Goal: Task Accomplishment & Management: Use online tool/utility

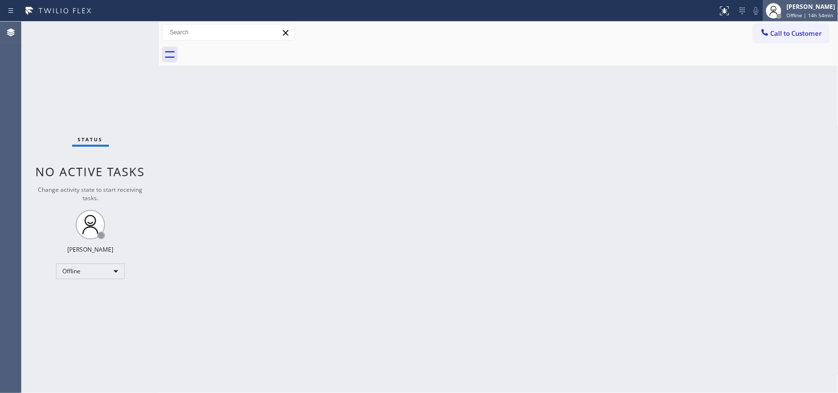
click at [670, 14] on span "Offline | 14h 54min" at bounding box center [810, 15] width 47 height 7
click at [670, 8] on div at bounding box center [774, 11] width 22 height 22
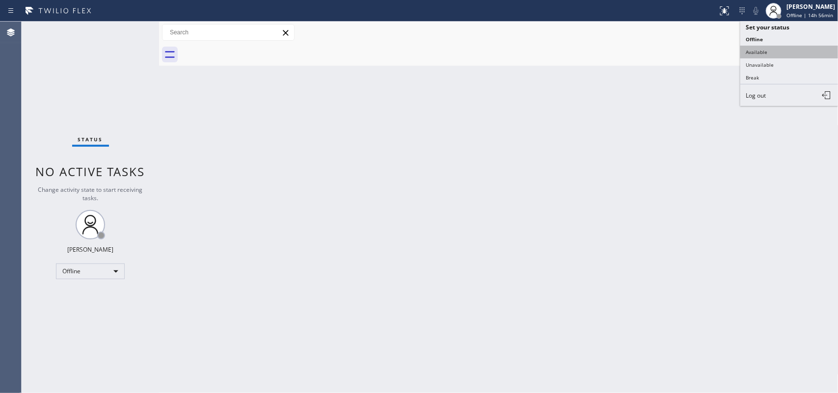
click at [670, 48] on button "Available" at bounding box center [790, 52] width 98 height 13
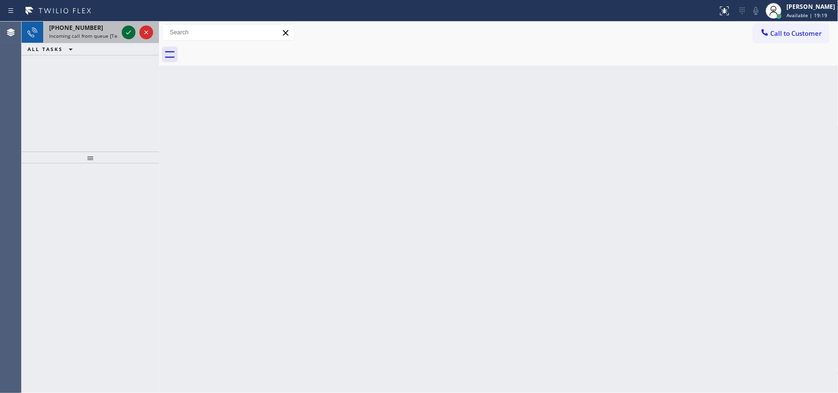
click at [124, 32] on icon at bounding box center [129, 33] width 12 height 12
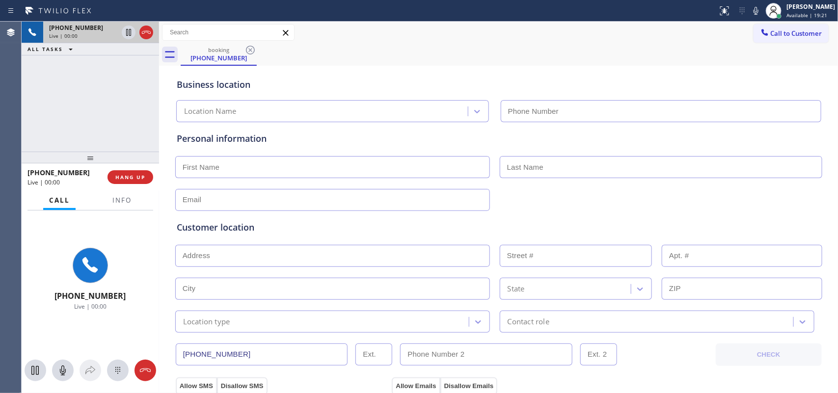
type input "[PHONE_NUMBER]"
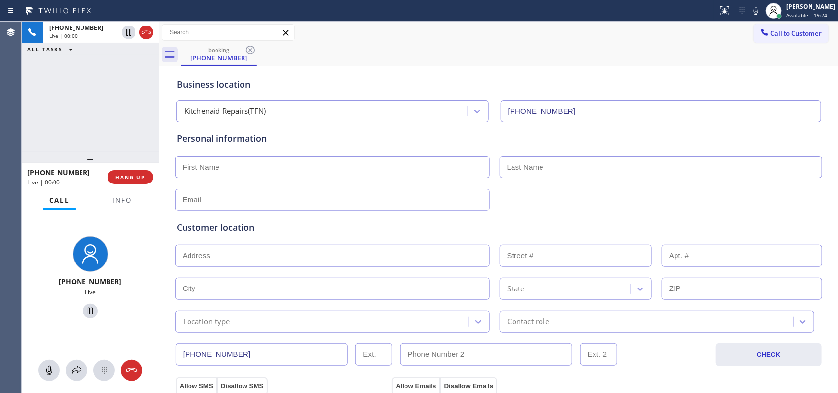
scroll to position [369, 0]
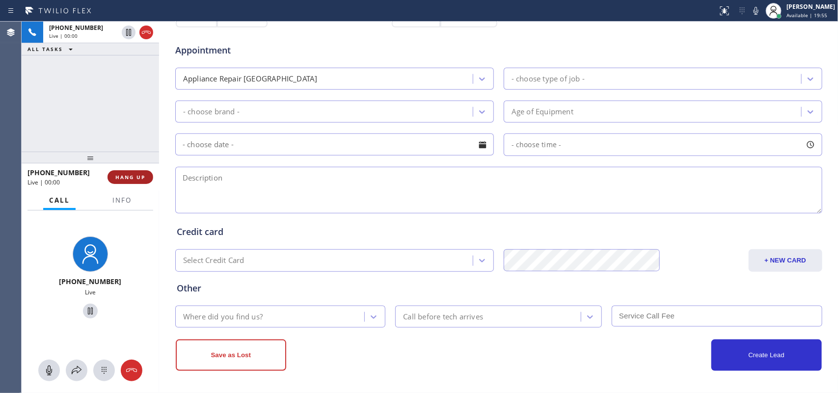
click at [127, 178] on span "HANG UP" at bounding box center [130, 177] width 30 height 7
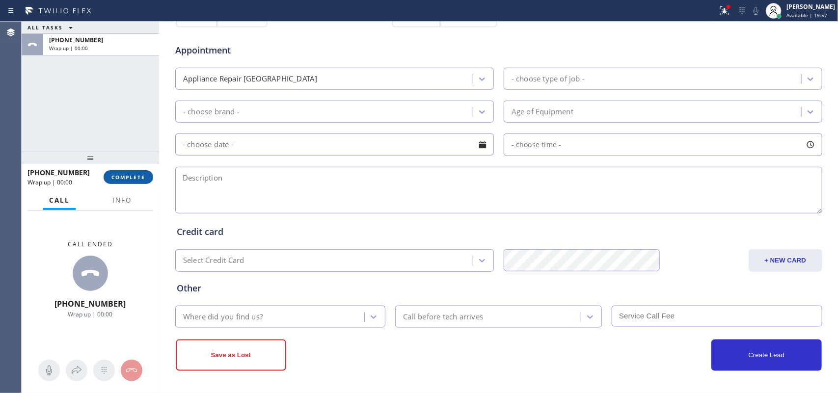
click at [127, 178] on span "COMPLETE" at bounding box center [128, 177] width 34 height 7
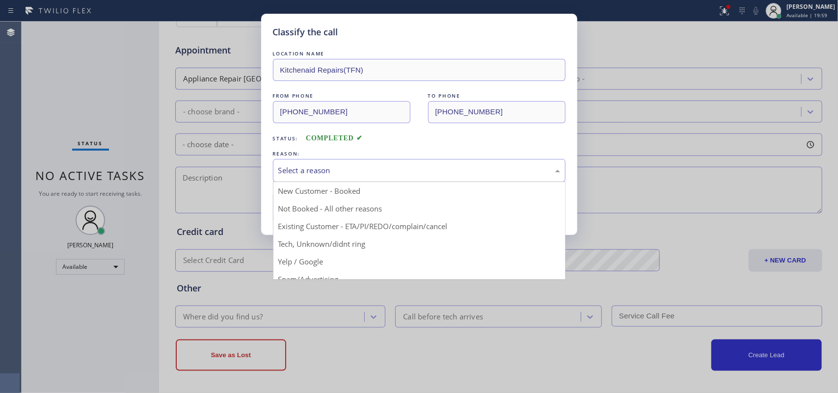
click at [325, 176] on div "Select a reason" at bounding box center [419, 170] width 282 height 11
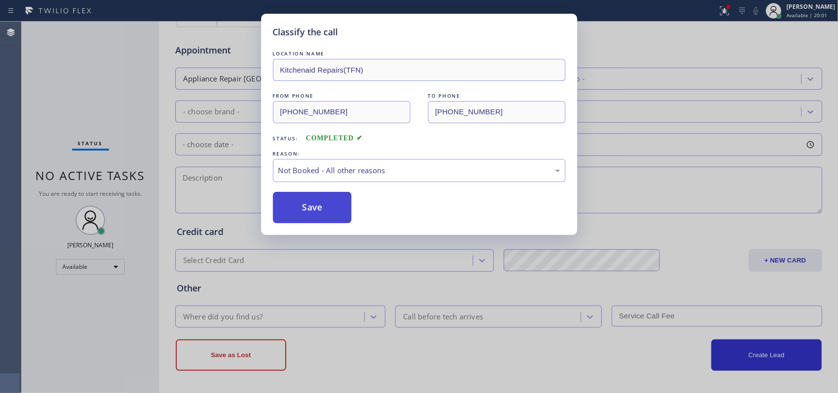
click at [334, 207] on button "Save" at bounding box center [312, 207] width 79 height 31
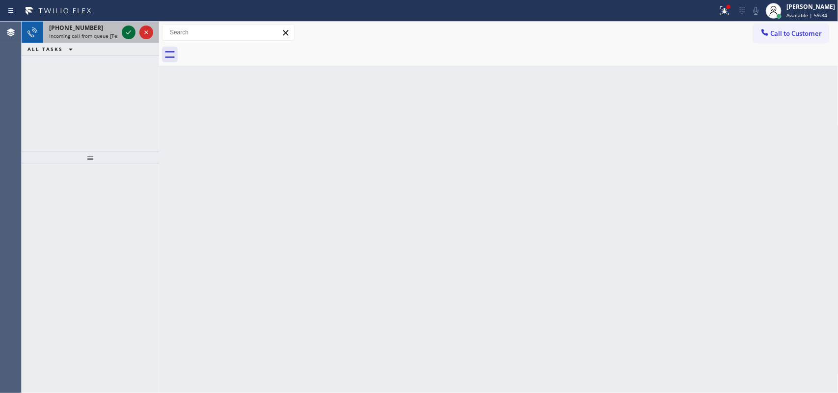
click at [126, 27] on icon at bounding box center [129, 33] width 12 height 12
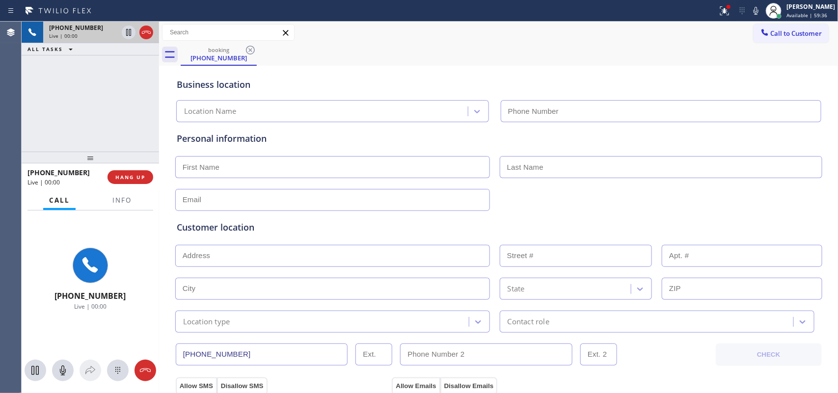
type input "[PHONE_NUMBER]"
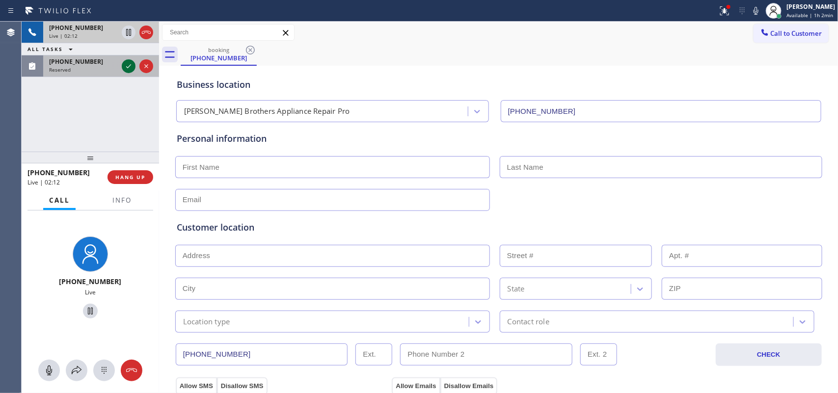
click at [126, 65] on icon at bounding box center [129, 66] width 12 height 12
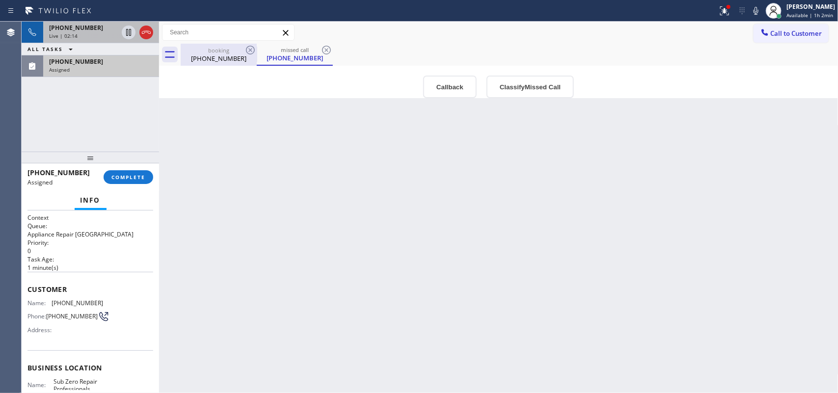
click at [224, 59] on div "[PHONE_NUMBER]" at bounding box center [219, 58] width 74 height 9
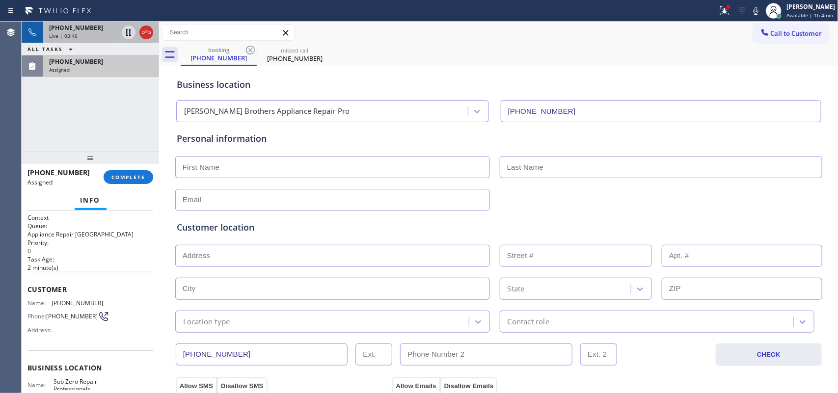
scroll to position [124, 0]
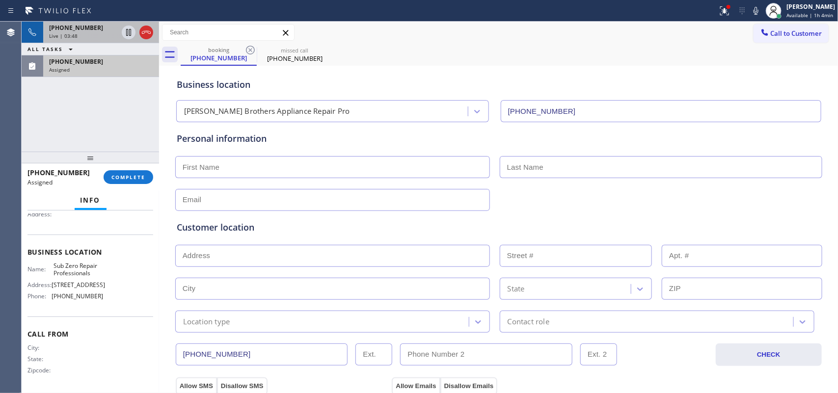
click at [114, 308] on div "Business location Name: Sub Zero Repair Professionals Address: [STREET_ADDRESS]…" at bounding box center [91, 276] width 126 height 82
click at [109, 293] on div "Name: Sub Zero Repair Professionals Address: [STREET_ADDRESS] Phone: [PHONE_NUM…" at bounding box center [91, 283] width 126 height 42
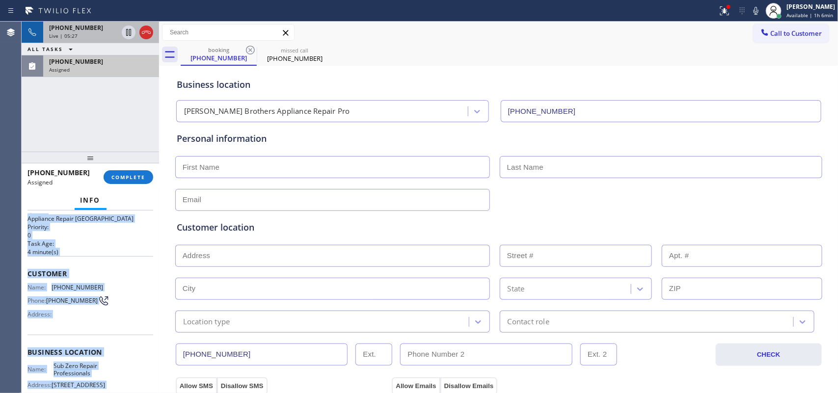
scroll to position [0, 0]
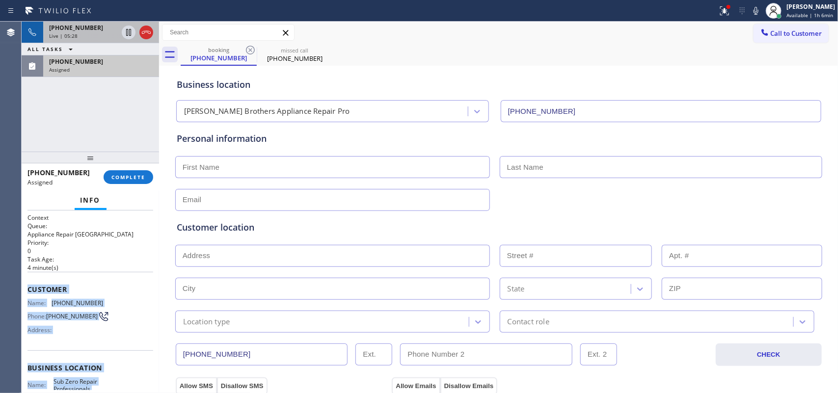
drag, startPoint x: 109, startPoint y: 302, endPoint x: 29, endPoint y: 286, distance: 80.7
click at [29, 286] on div "Context Queue: Appliance Repair High End Priority: 0 Task Age: [DEMOGRAPHIC_DAT…" at bounding box center [91, 360] width 126 height 293
copy div "Customer Name: [PHONE_NUMBER] Phone: [PHONE_NUMBER] Address: Business location …"
click at [142, 175] on span "COMPLETE" at bounding box center [128, 177] width 34 height 7
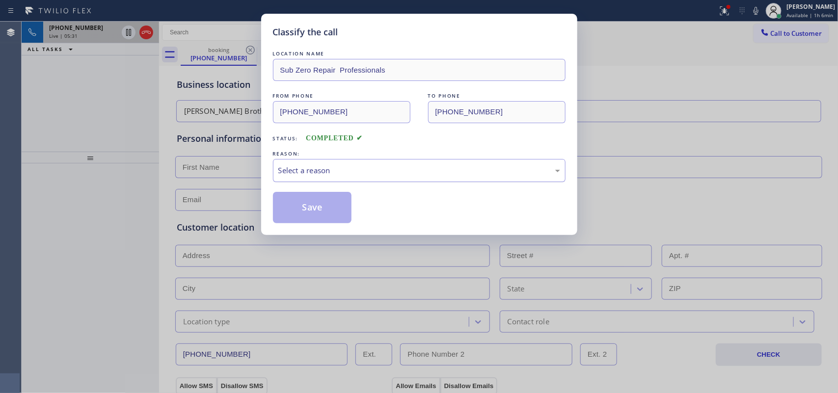
click at [420, 174] on div "Select a reason" at bounding box center [419, 170] width 282 height 11
click at [327, 208] on button "Save" at bounding box center [312, 207] width 79 height 31
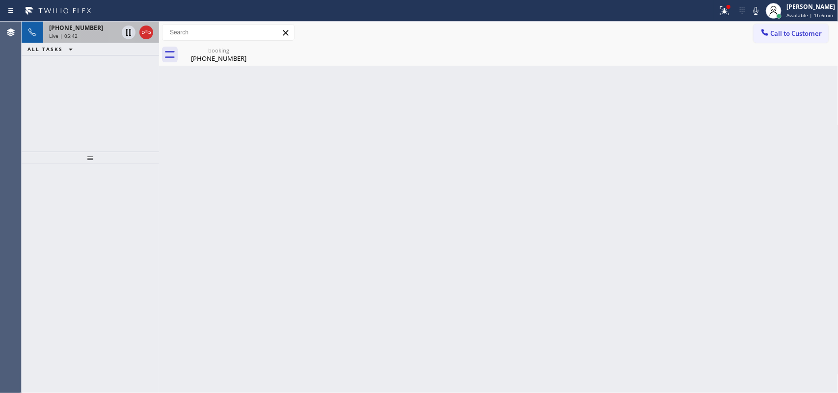
click at [97, 33] on div "Live | 05:42" at bounding box center [83, 35] width 69 height 7
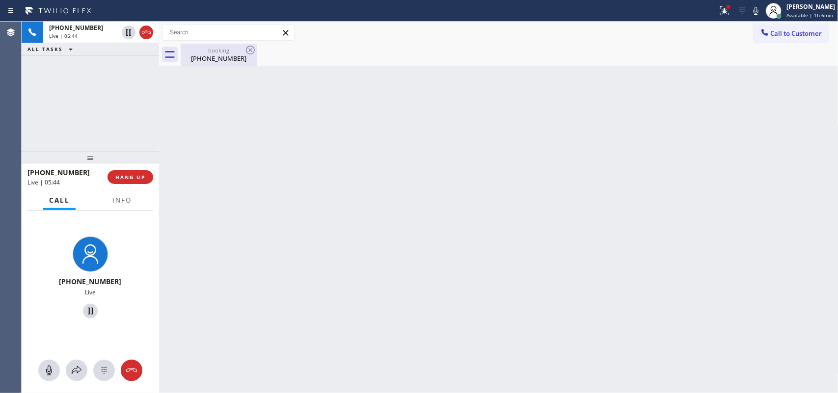
click at [227, 52] on div "booking" at bounding box center [219, 50] width 74 height 7
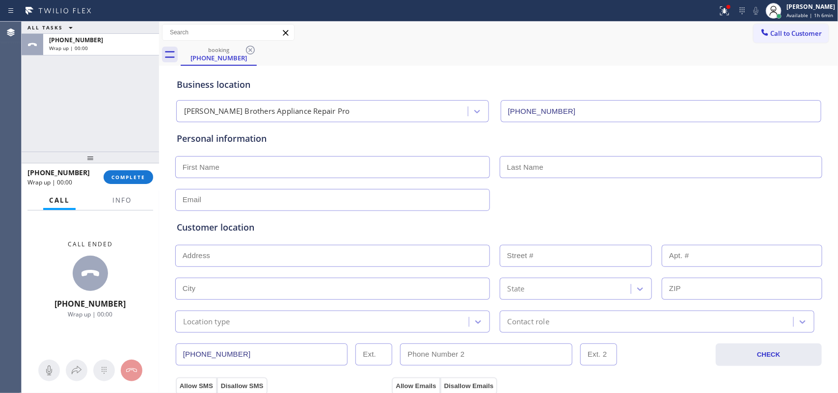
click at [324, 160] on input "text" at bounding box center [332, 167] width 315 height 22
drag, startPoint x: 210, startPoint y: 167, endPoint x: 186, endPoint y: 169, distance: 24.1
click at [186, 169] on input "[PERSON_NAME]" at bounding box center [332, 167] width 315 height 22
type input "[PERSON_NAME]"
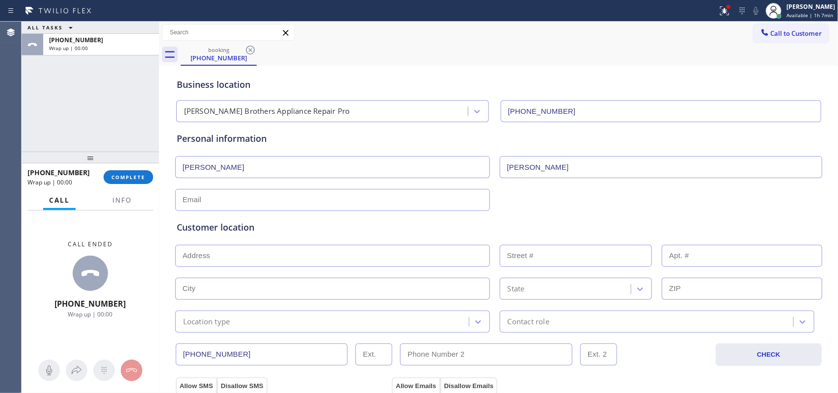
click at [287, 198] on input "text" at bounding box center [332, 200] width 315 height 22
paste input "[EMAIL_ADDRESS][DOMAIN_NAME]"
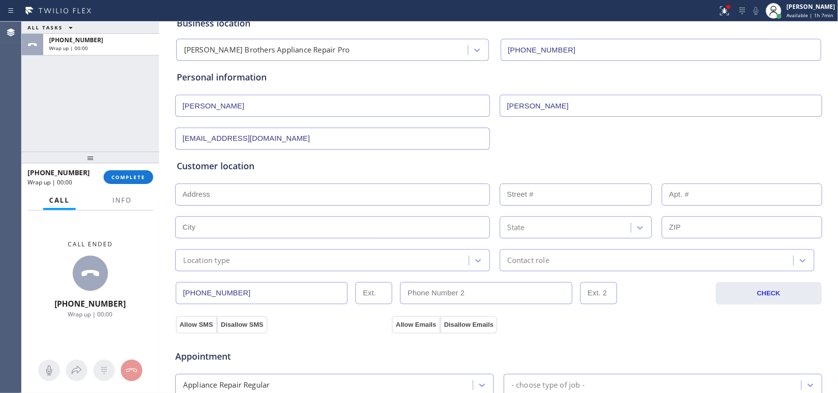
type input "[EMAIL_ADDRESS][DOMAIN_NAME]"
click at [250, 199] on input "text" at bounding box center [332, 195] width 315 height 22
paste input "[STREET_ADDRESS],"
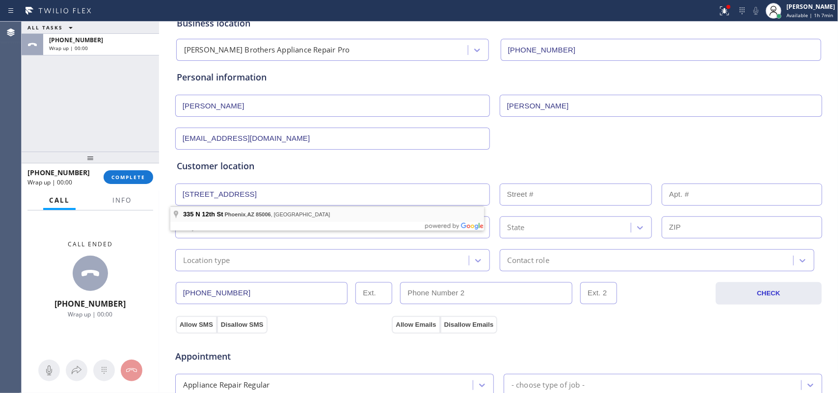
type input "[STREET_ADDRESS]"
type input "335"
type input "Phoenix"
type input "85006"
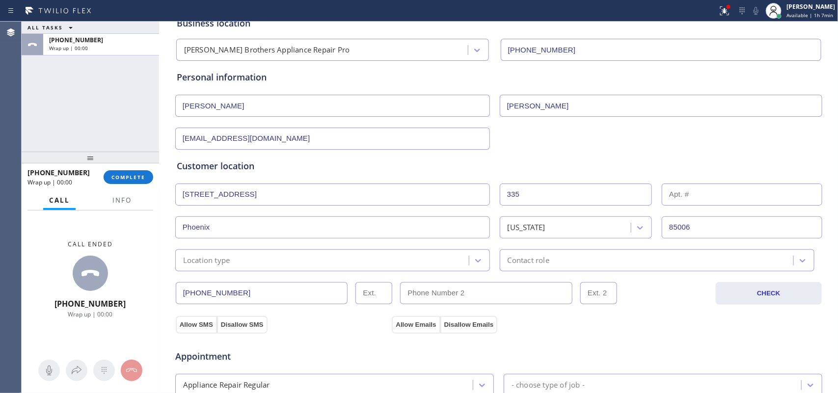
click at [286, 258] on div "Location type" at bounding box center [323, 260] width 291 height 17
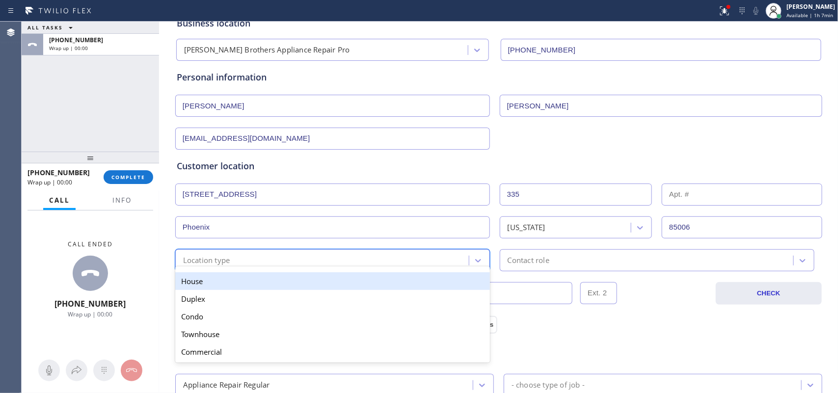
click at [302, 282] on div "House" at bounding box center [332, 282] width 315 height 18
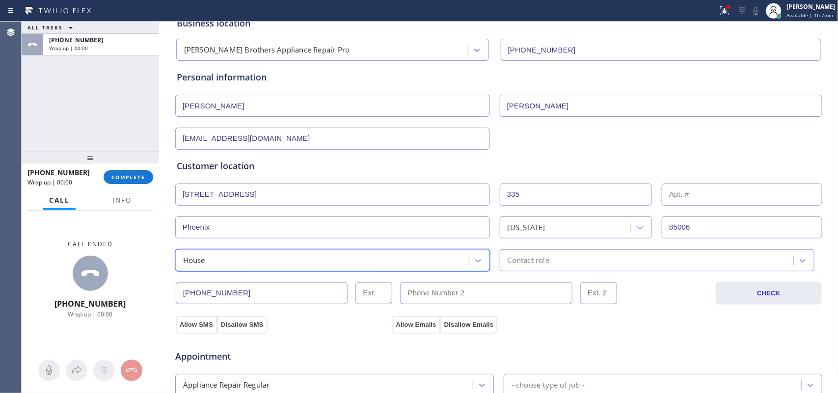
click at [512, 251] on div "Contact role" at bounding box center [657, 260] width 315 height 22
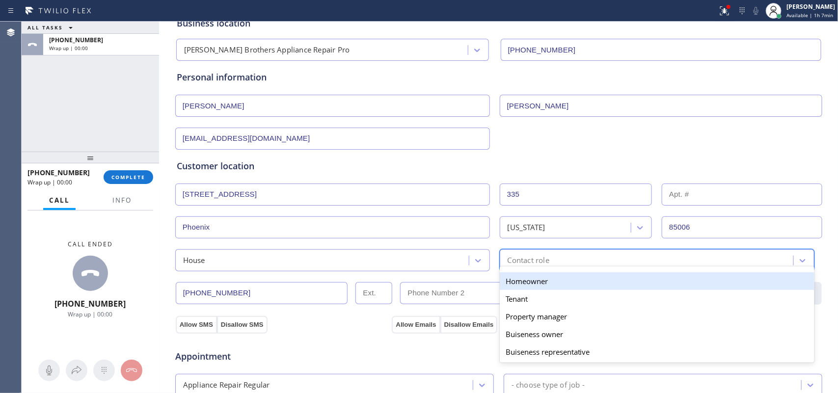
click at [539, 281] on div "Homeowner" at bounding box center [657, 282] width 315 height 18
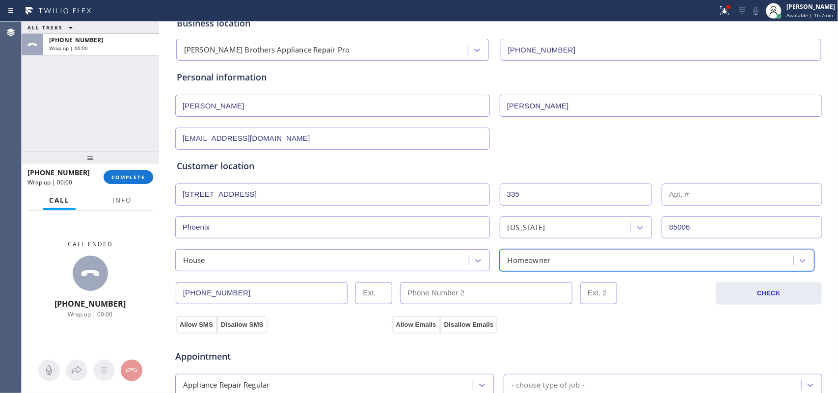
scroll to position [123, 0]
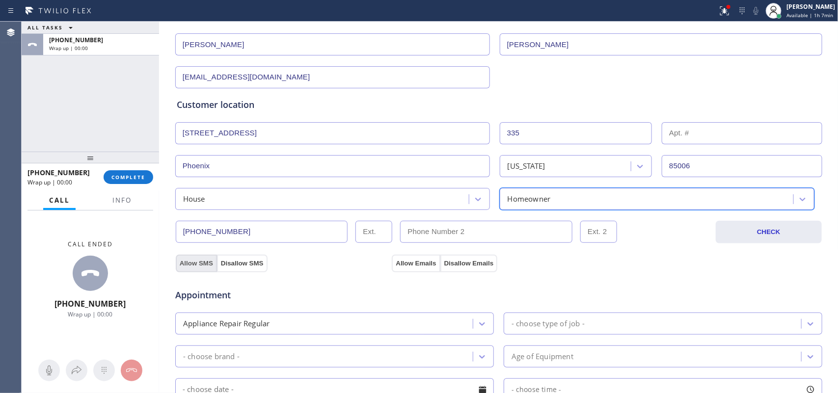
click at [185, 262] on button "Allow SMS" at bounding box center [196, 264] width 41 height 18
click at [415, 260] on button "Allow Emails" at bounding box center [416, 264] width 48 height 18
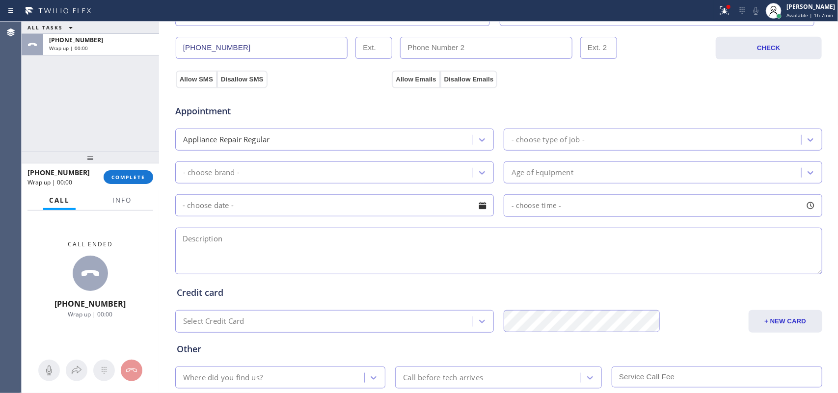
click at [519, 135] on div "- choose type of job -" at bounding box center [548, 139] width 73 height 11
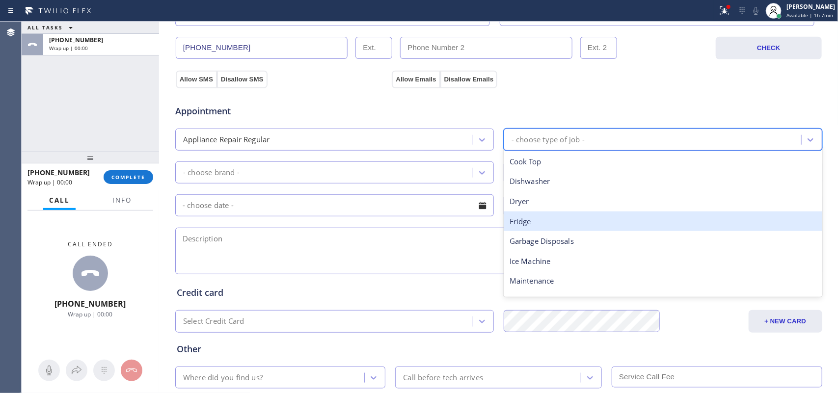
click at [539, 224] on div "Fridge" at bounding box center [663, 222] width 319 height 20
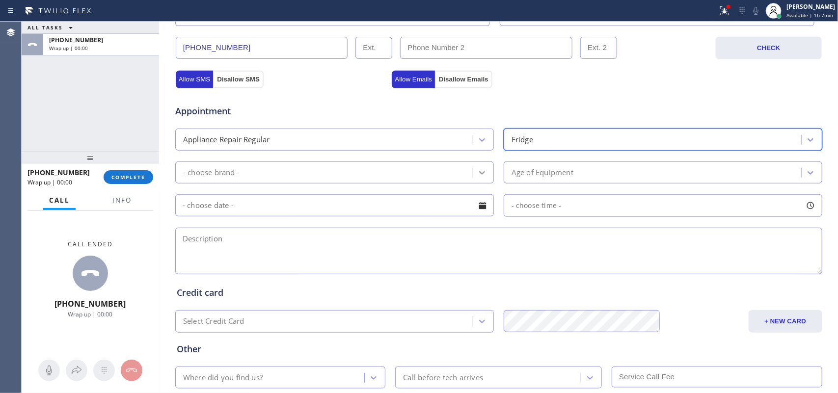
click at [479, 175] on icon at bounding box center [482, 172] width 6 height 3
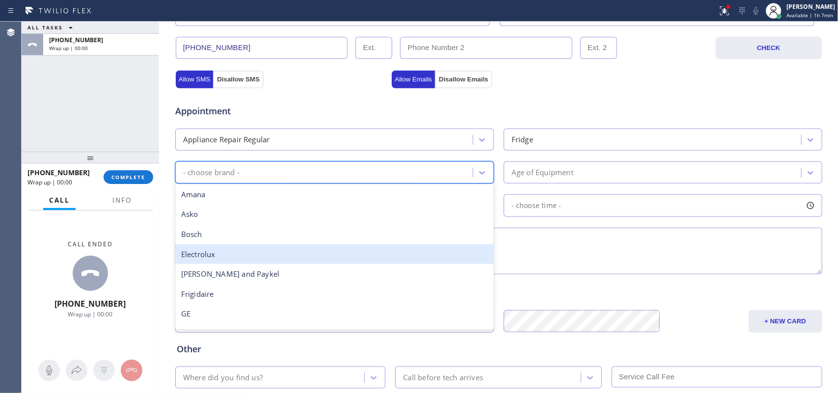
scroll to position [61, 0]
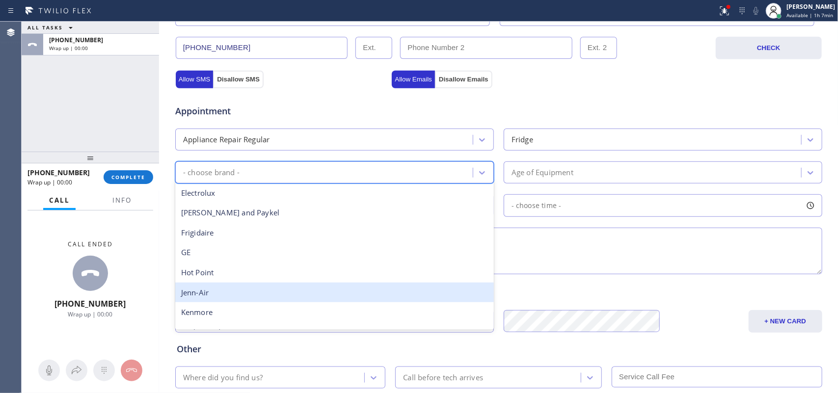
click at [376, 298] on div "Jenn-Air" at bounding box center [334, 293] width 319 height 20
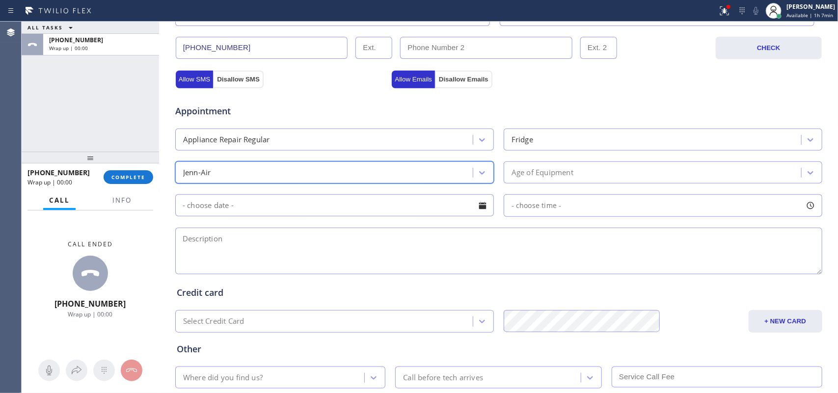
click at [607, 171] on div "Age of Equipment" at bounding box center [654, 172] width 295 height 17
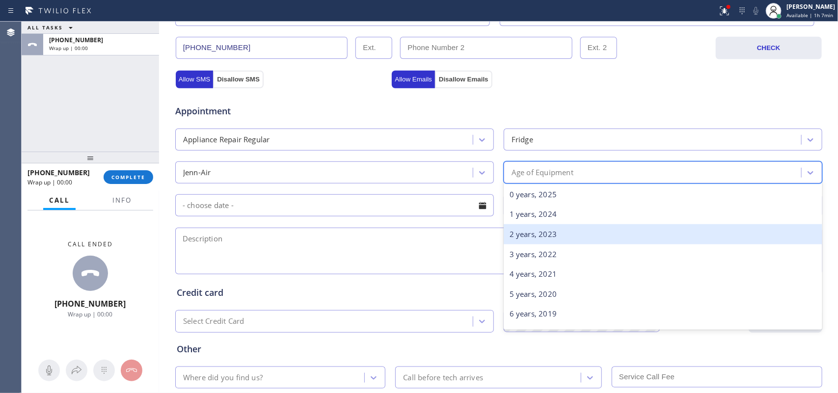
click at [595, 233] on div "2 years, 2023" at bounding box center [663, 234] width 319 height 20
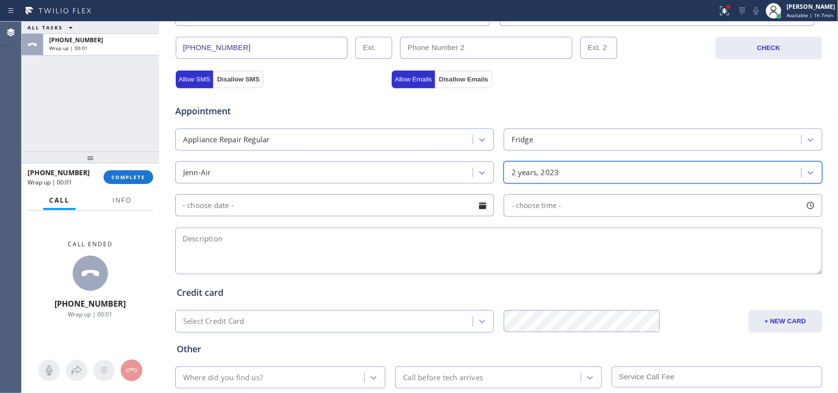
click at [479, 205] on div at bounding box center [482, 205] width 17 height 17
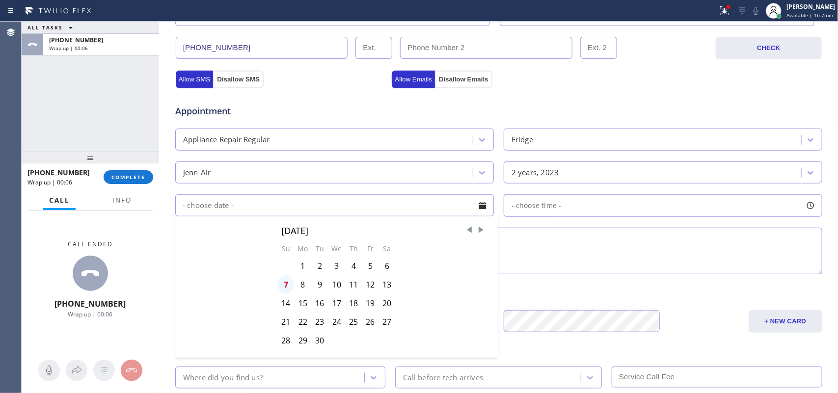
click at [278, 286] on div "7" at bounding box center [285, 285] width 17 height 19
type input "[DATE]"
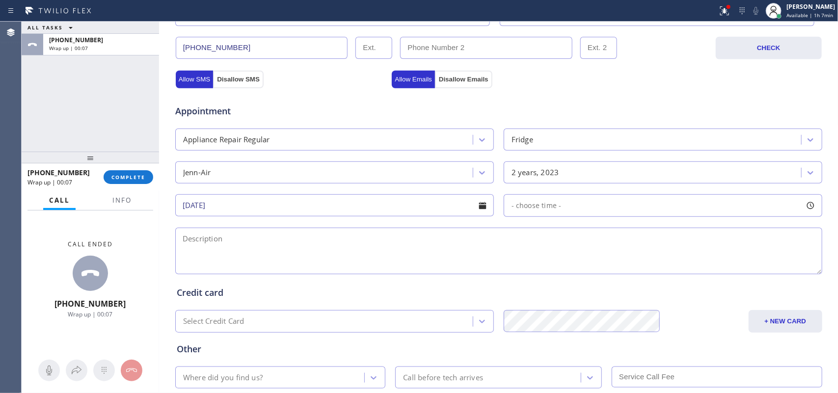
click at [670, 209] on div "- choose time -" at bounding box center [663, 205] width 319 height 23
drag, startPoint x: 511, startPoint y: 269, endPoint x: 747, endPoint y: 266, distance: 236.2
click at [670, 266] on div at bounding box center [749, 265] width 12 height 21
drag, startPoint x: 511, startPoint y: 269, endPoint x: 674, endPoint y: 264, distance: 163.1
click at [670, 264] on div at bounding box center [678, 265] width 12 height 21
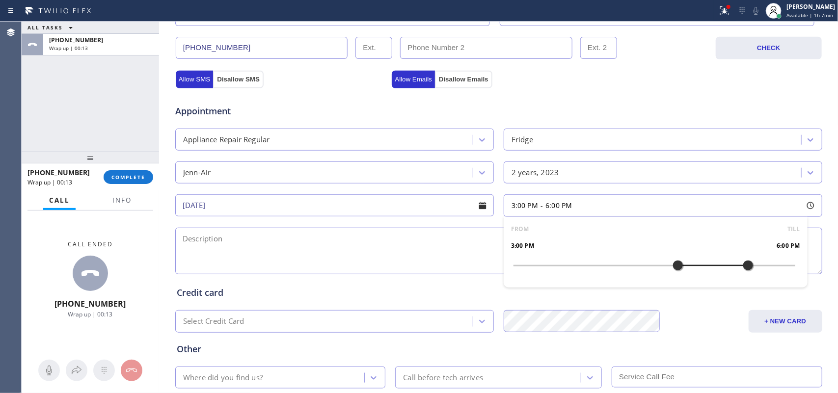
click at [374, 249] on textarea at bounding box center [498, 251] width 647 height 47
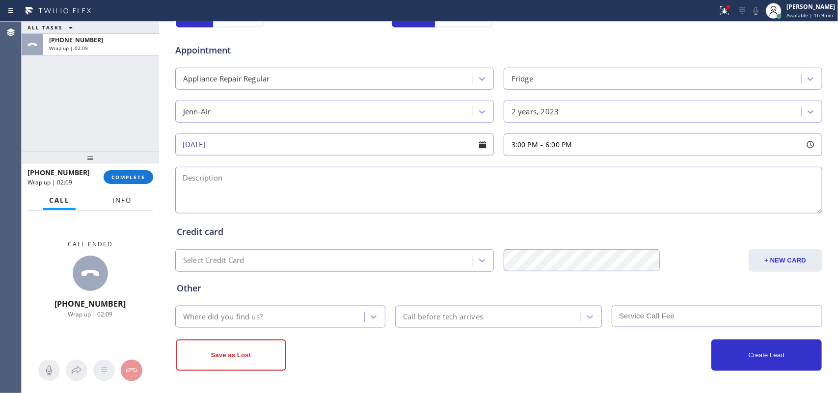
click at [121, 200] on span "Info" at bounding box center [121, 200] width 19 height 9
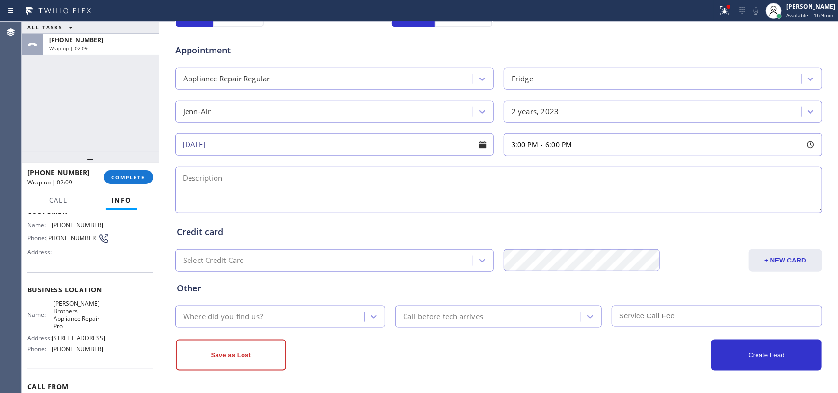
scroll to position [124, 0]
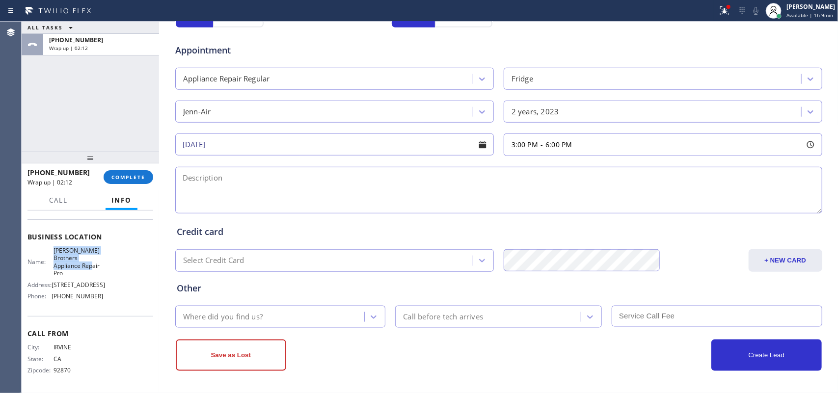
drag, startPoint x: 78, startPoint y: 266, endPoint x: 53, endPoint y: 245, distance: 32.4
click at [54, 247] on span "[PERSON_NAME] Brothers Appliance Repair Pro" at bounding box center [78, 262] width 49 height 30
copy span "[PERSON_NAME] Brothers Appliance Repair Pro"
click at [300, 187] on textarea at bounding box center [498, 190] width 647 height 47
paste textarea "3-6/$75/Jen Air/came with the house/not cooling/ SN# HR22206366/MOD JSc24c8EAM0…"
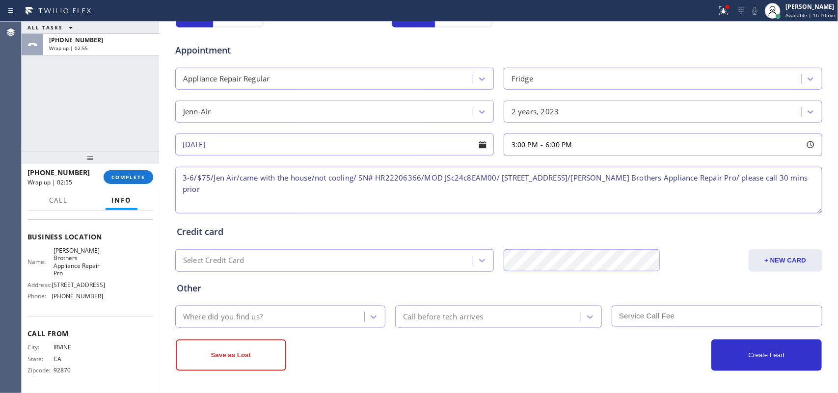
type textarea "3-6/$75/Jen Air/came with the house/not cooling/ SN# HR22206366/MOD JSc24c8EAM0…"
click at [325, 312] on div "Where did you find us?" at bounding box center [271, 316] width 187 height 17
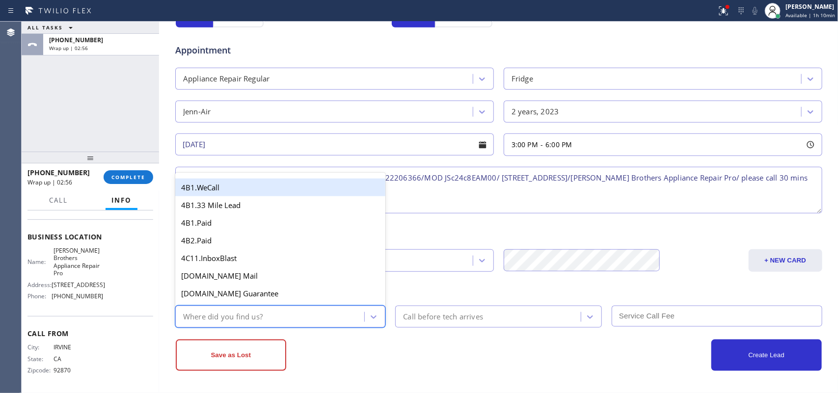
type input "g"
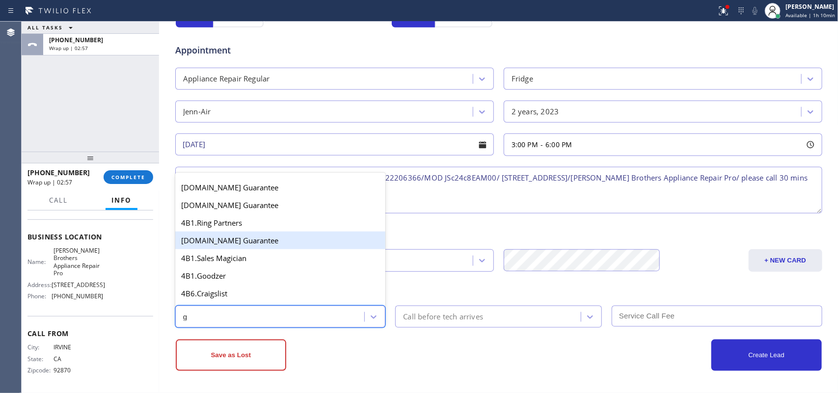
scroll to position [123, 0]
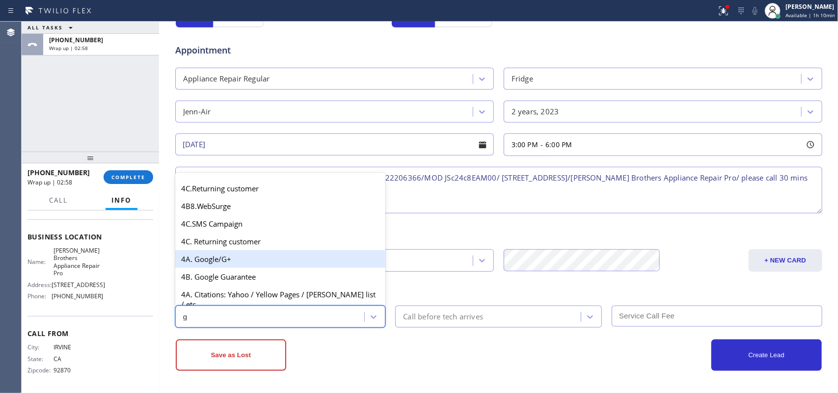
click at [285, 261] on div "4A. Google/G+" at bounding box center [280, 259] width 211 height 18
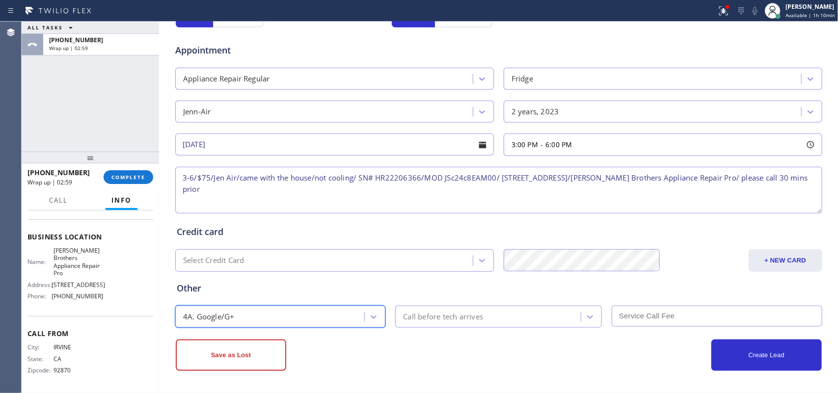
click at [430, 310] on div "Call before tech arrives" at bounding box center [489, 316] width 183 height 17
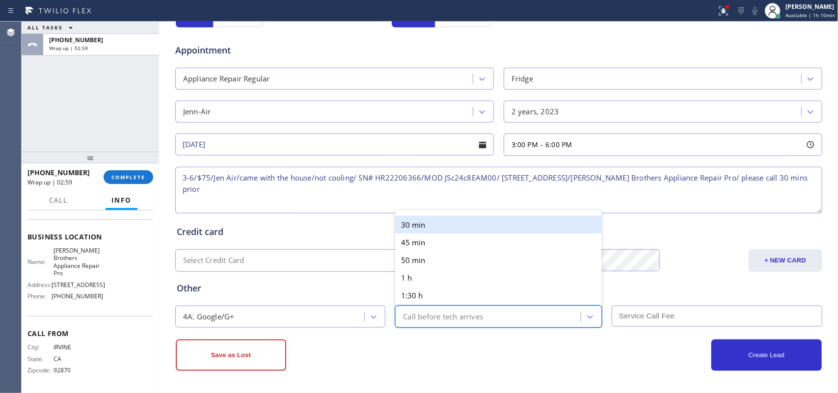
click at [428, 221] on div "30 min" at bounding box center [498, 225] width 207 height 18
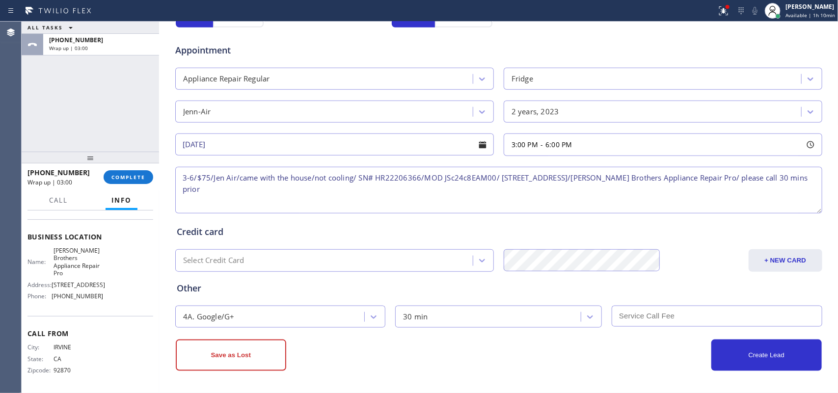
click at [635, 314] on input "text" at bounding box center [717, 316] width 211 height 21
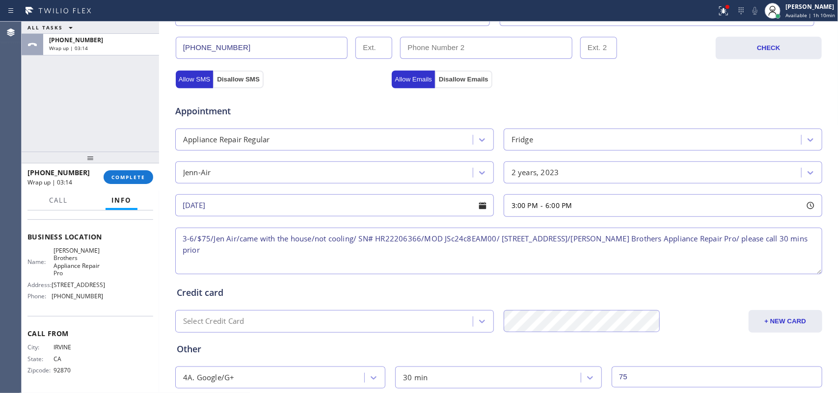
scroll to position [369, 0]
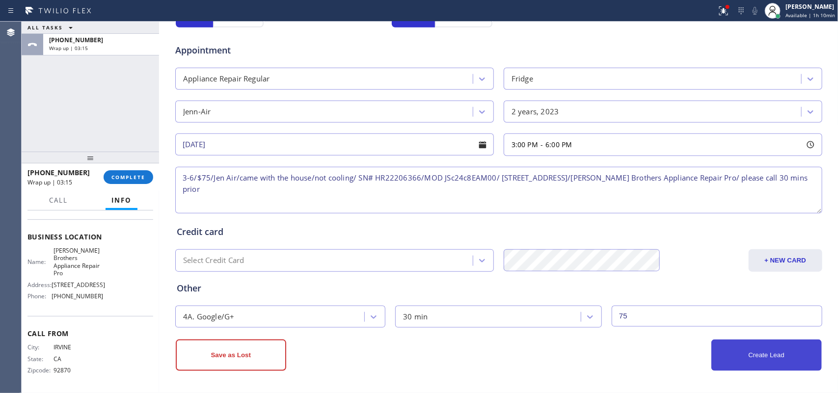
type input "75"
click at [670, 314] on button "Create Lead" at bounding box center [767, 355] width 111 height 31
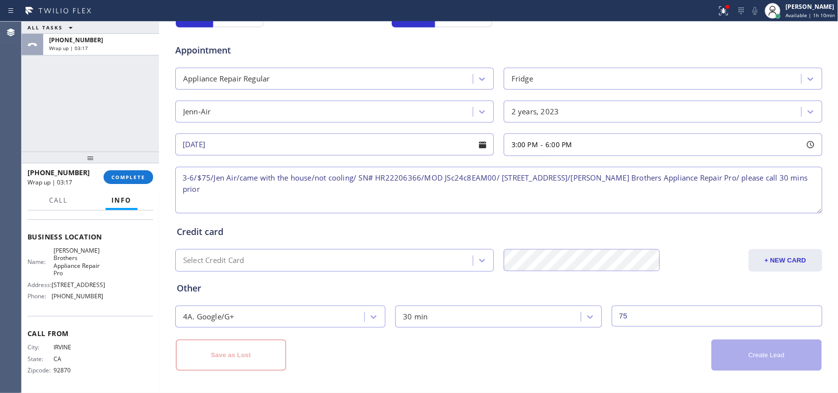
scroll to position [96, 0]
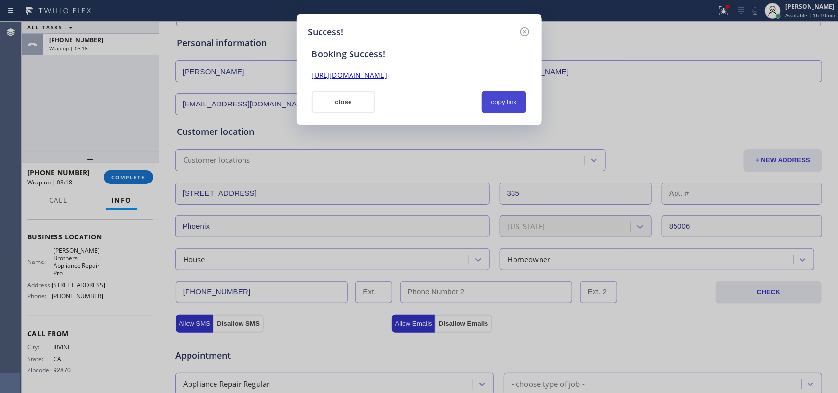
click at [511, 103] on button "copy link" at bounding box center [504, 102] width 45 height 23
click at [387, 76] on link "[URL][DOMAIN_NAME]" at bounding box center [350, 74] width 76 height 9
click at [503, 111] on button "copy link" at bounding box center [504, 102] width 45 height 23
click at [337, 96] on button "close" at bounding box center [344, 102] width 64 height 23
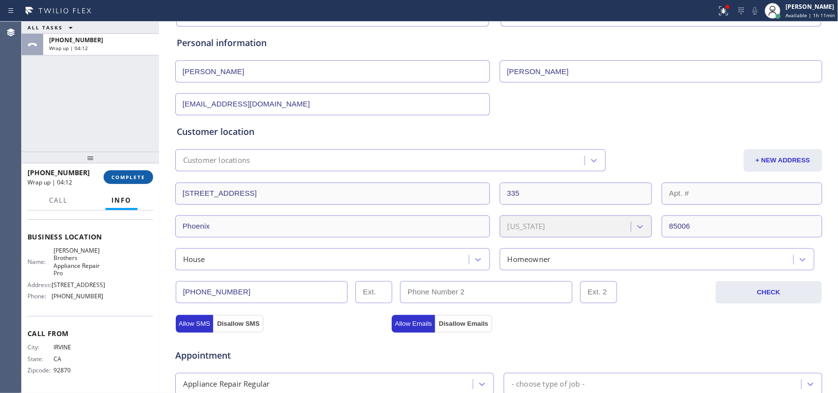
click at [126, 178] on span "COMPLETE" at bounding box center [128, 177] width 34 height 7
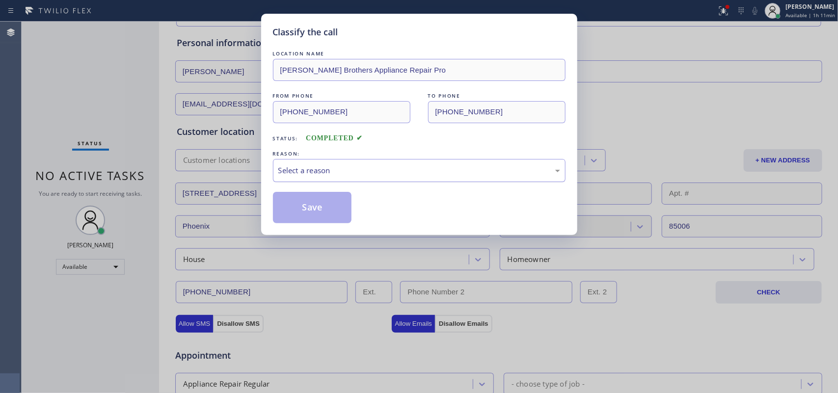
click at [380, 166] on div "Select a reason" at bounding box center [419, 170] width 282 height 11
click at [342, 209] on button "Save" at bounding box center [312, 207] width 79 height 31
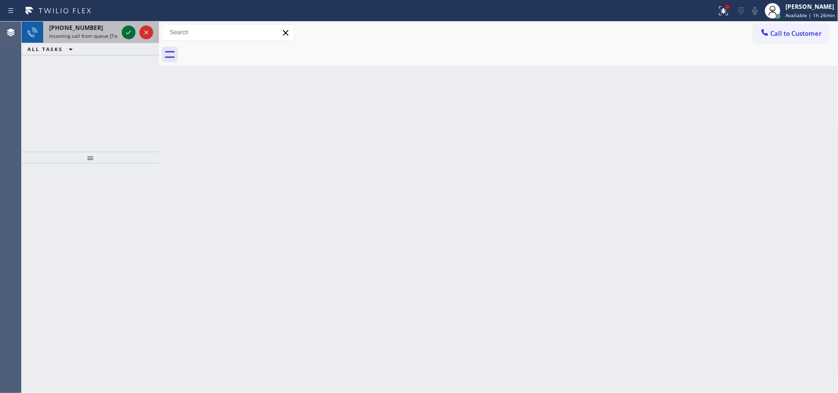
click at [128, 33] on icon at bounding box center [128, 32] width 5 height 4
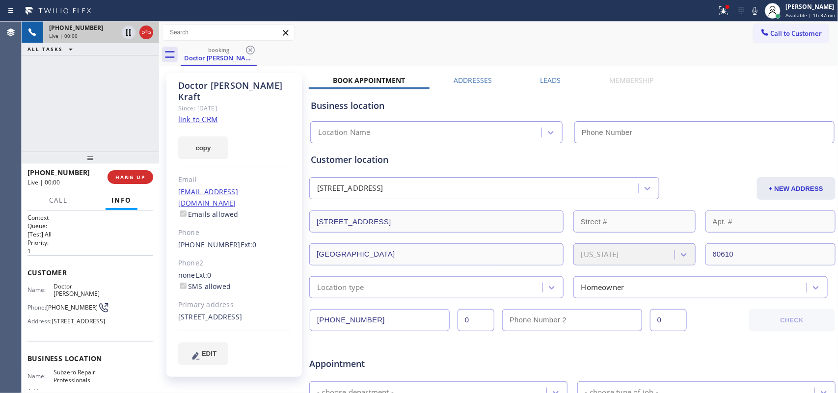
type input "[PHONE_NUMBER]"
click at [205, 114] on link "link to CRM" at bounding box center [198, 119] width 40 height 10
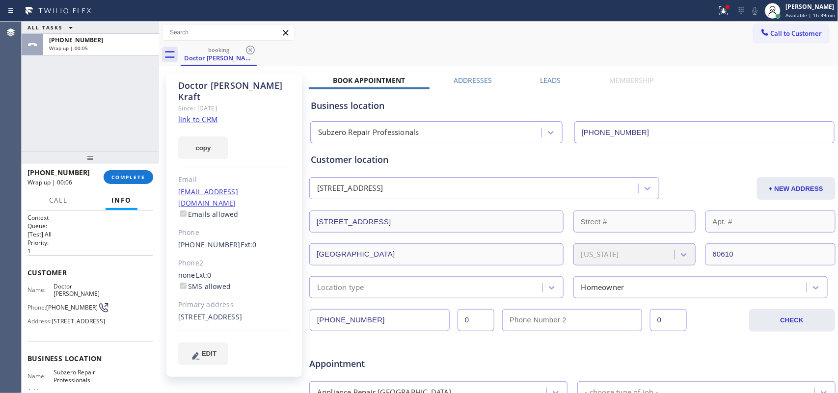
drag, startPoint x: 127, startPoint y: 178, endPoint x: 173, endPoint y: 178, distance: 46.2
click at [127, 178] on span "COMPLETE" at bounding box center [128, 177] width 34 height 7
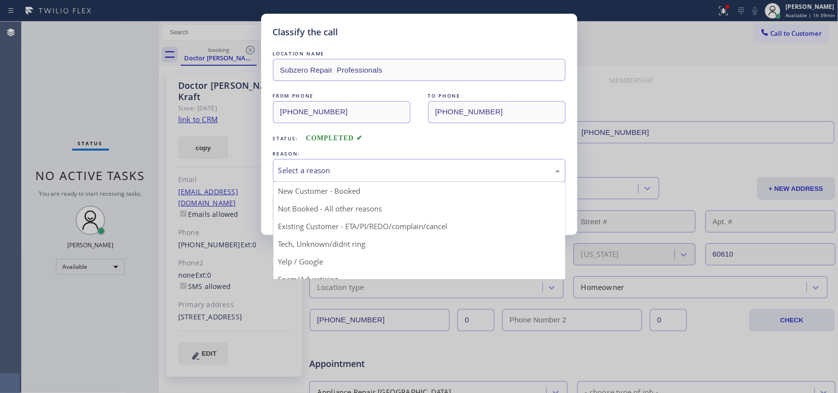
click at [366, 173] on div "Select a reason" at bounding box center [419, 170] width 282 height 11
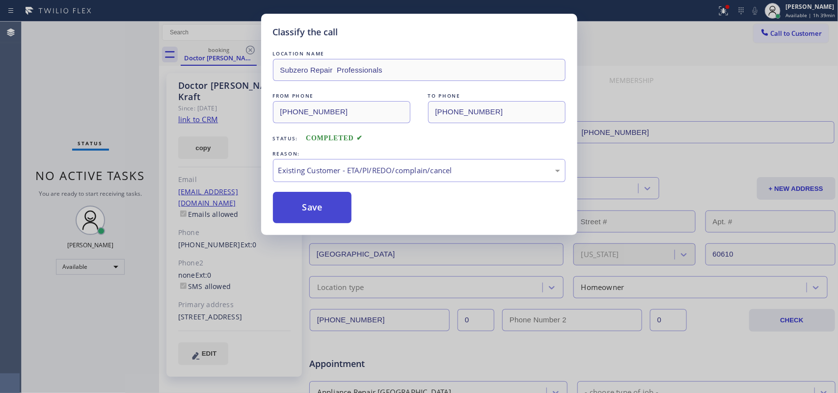
click at [332, 204] on button "Save" at bounding box center [312, 207] width 79 height 31
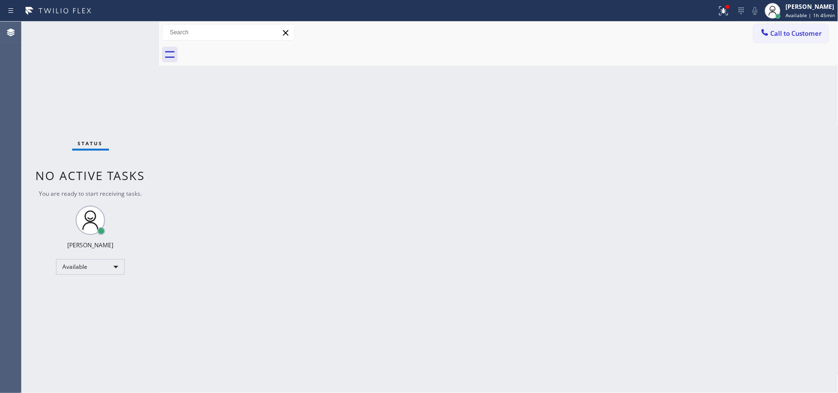
click at [220, 137] on div "Back to Dashboard Change Sender ID Customers Technicians Select a contact Outbo…" at bounding box center [499, 208] width 680 height 372
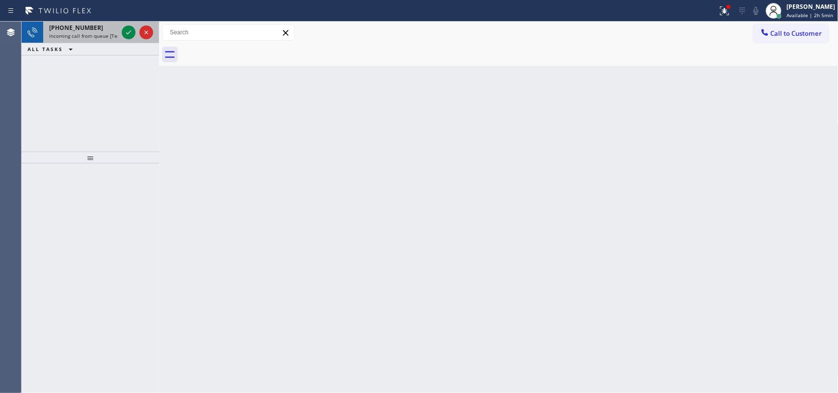
click at [101, 28] on div "[PHONE_NUMBER]" at bounding box center [83, 28] width 69 height 8
click at [130, 33] on icon at bounding box center [129, 33] width 12 height 12
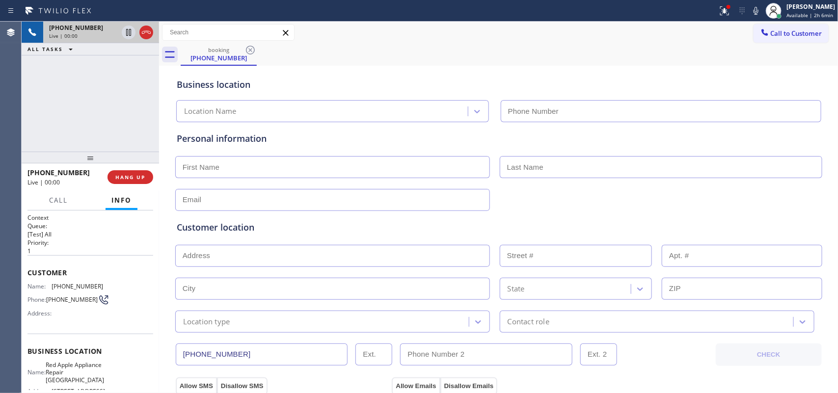
type input "[PHONE_NUMBER]"
click at [60, 200] on span "Call" at bounding box center [58, 200] width 19 height 9
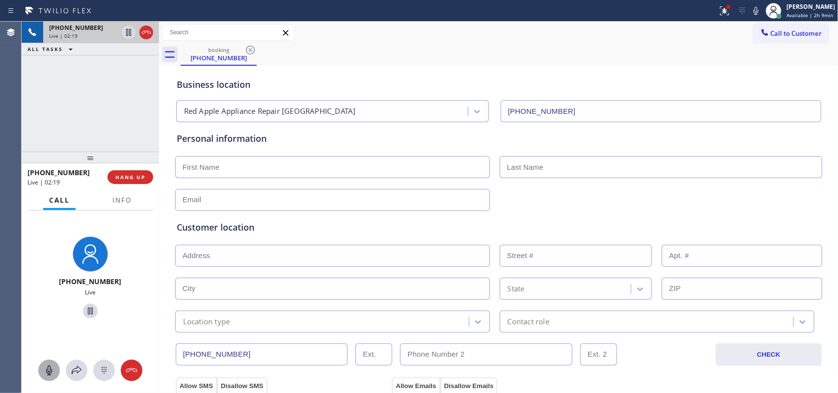
drag, startPoint x: 44, startPoint y: 367, endPoint x: 55, endPoint y: 360, distance: 13.5
click at [45, 314] on icon at bounding box center [49, 371] width 12 height 12
click at [87, 308] on icon at bounding box center [90, 311] width 12 height 12
drag, startPoint x: 45, startPoint y: 372, endPoint x: 79, endPoint y: 327, distance: 56.2
click at [46, 314] on icon at bounding box center [49, 371] width 12 height 12
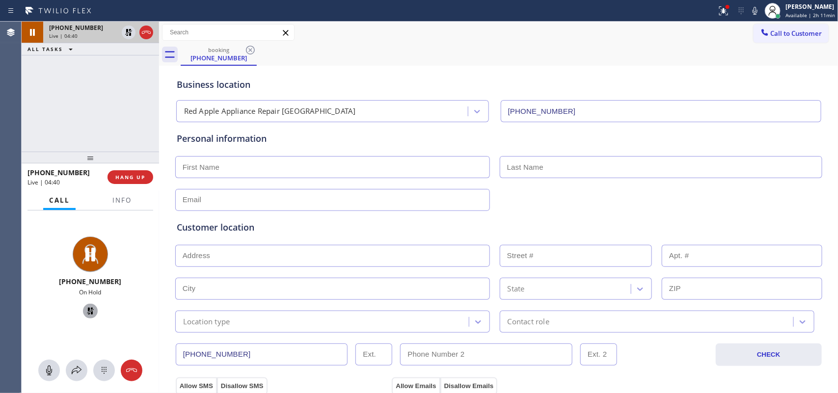
click at [87, 314] on icon at bounding box center [90, 311] width 7 height 7
click at [237, 168] on input "text" at bounding box center [332, 167] width 315 height 22
click at [344, 166] on input "text" at bounding box center [332, 167] width 315 height 22
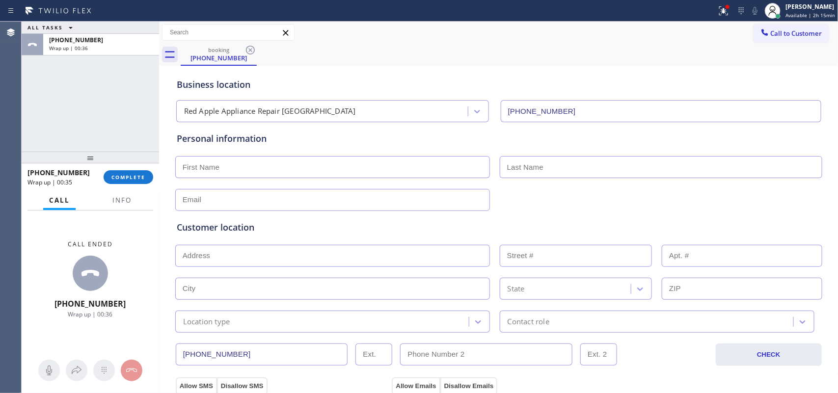
click at [38, 121] on div "ALL TASKS ALL TASKS ACTIVE TASKS TASKS IN WRAP UP [PHONE_NUMBER] Wrap up | 00:36" at bounding box center [91, 87] width 138 height 130
click at [360, 167] on input "text" at bounding box center [332, 167] width 315 height 22
click at [65, 108] on div "ALL TASKS ALL TASKS ACTIVE TASKS TASKS IN WRAP UP [PHONE_NUMBER] Wrap up | 00:48" at bounding box center [91, 87] width 138 height 130
click at [403, 165] on input "text" at bounding box center [332, 167] width 315 height 22
click at [386, 160] on input "Oscar" at bounding box center [332, 167] width 315 height 22
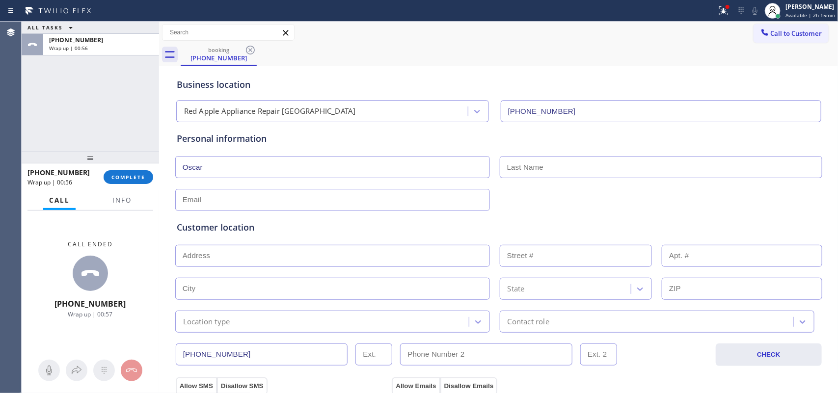
click at [386, 160] on input "Oscar" at bounding box center [332, 167] width 315 height 22
type input "Oscar"
click at [546, 170] on input "text" at bounding box center [661, 167] width 323 height 22
paste input "Oscar"
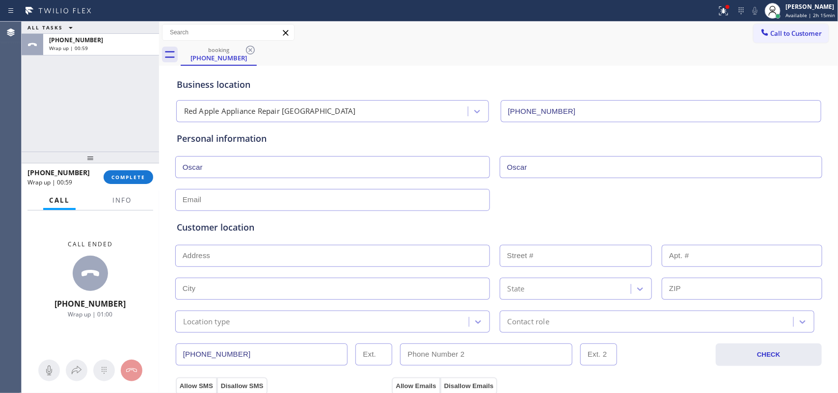
type input "Oscar"
click at [346, 169] on input "Oscar" at bounding box center [332, 167] width 315 height 22
type input "m"
type input "Mr."
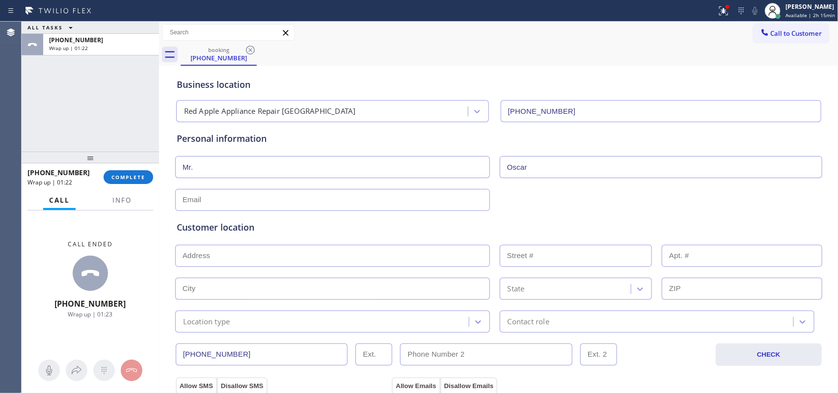
click at [370, 204] on input "text" at bounding box center [332, 200] width 315 height 22
type input "[EMAIL_ADDRESS][DOMAIN_NAME]"
click at [374, 248] on input "text" at bounding box center [332, 256] width 315 height 22
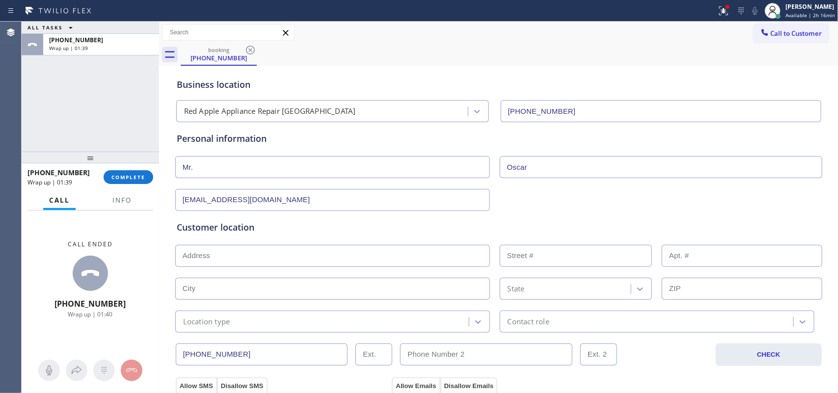
click at [421, 261] on input "text" at bounding box center [332, 256] width 315 height 22
paste input "[STREET_ADDRESS]"
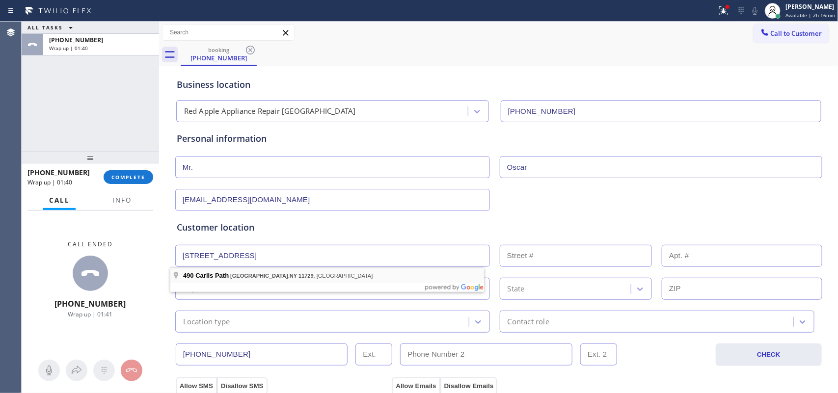
type input "490 Carlls Path"
type input "490"
type input "[GEOGRAPHIC_DATA]"
type input "11729"
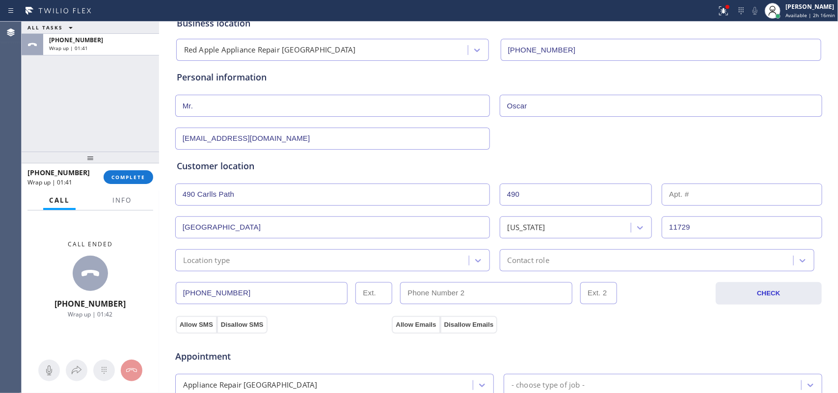
scroll to position [184, 0]
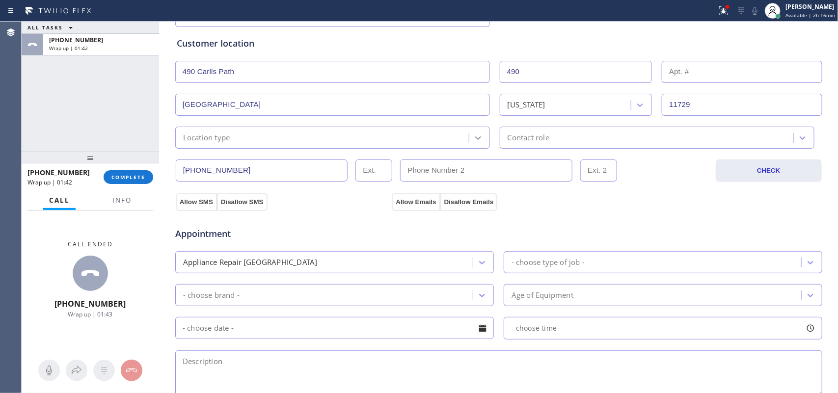
click at [473, 141] on icon at bounding box center [478, 138] width 10 height 10
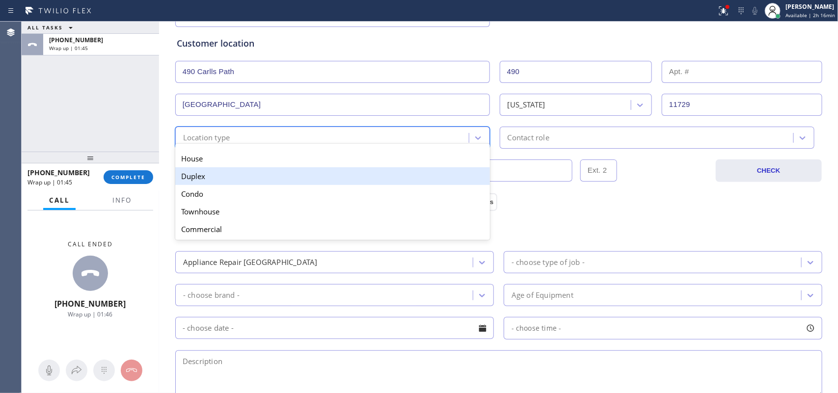
click at [451, 172] on div "Duplex" at bounding box center [332, 176] width 315 height 18
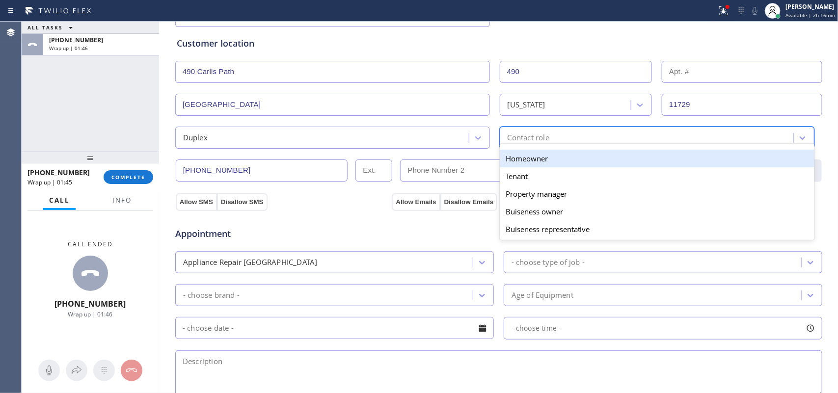
click at [550, 143] on div "Contact role" at bounding box center [648, 137] width 291 height 17
click at [549, 160] on div "Homeowner" at bounding box center [657, 159] width 315 height 18
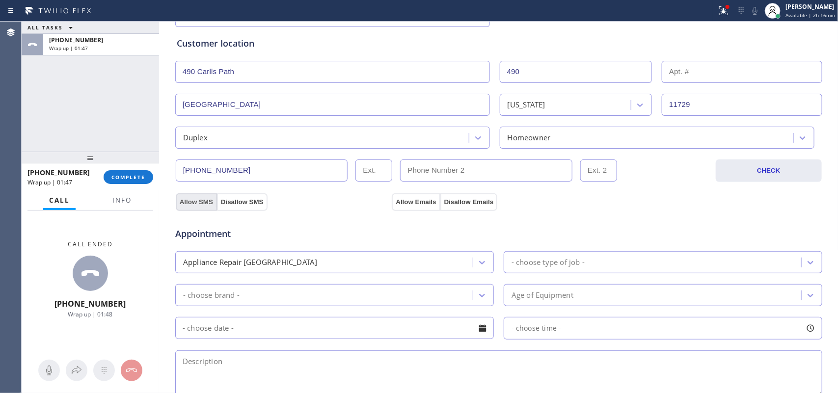
click at [193, 196] on button "Allow SMS" at bounding box center [196, 203] width 41 height 18
click at [398, 195] on button "Allow Emails" at bounding box center [416, 203] width 48 height 18
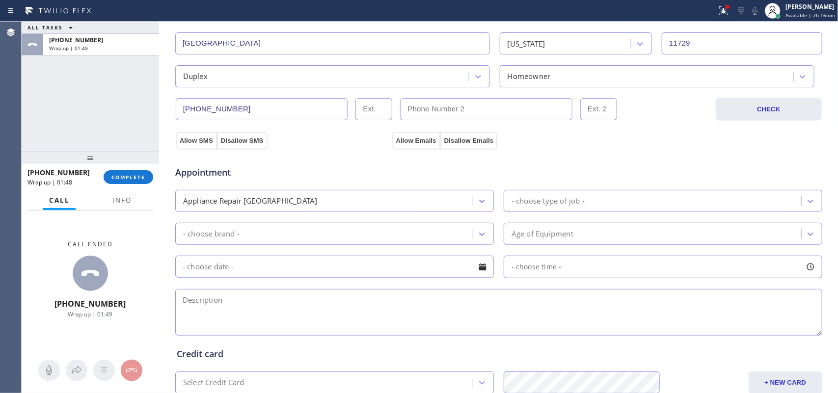
scroll to position [307, 0]
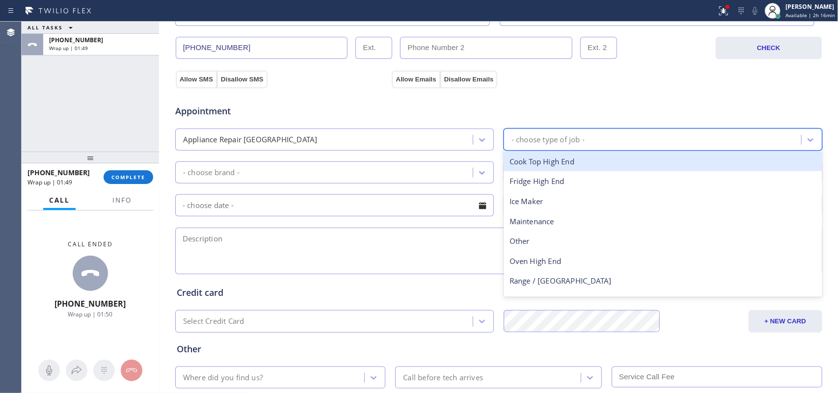
click at [615, 141] on div "- choose type of job -" at bounding box center [654, 139] width 295 height 17
click at [398, 145] on div "Appliance Repair [GEOGRAPHIC_DATA]" at bounding box center [325, 139] width 295 height 17
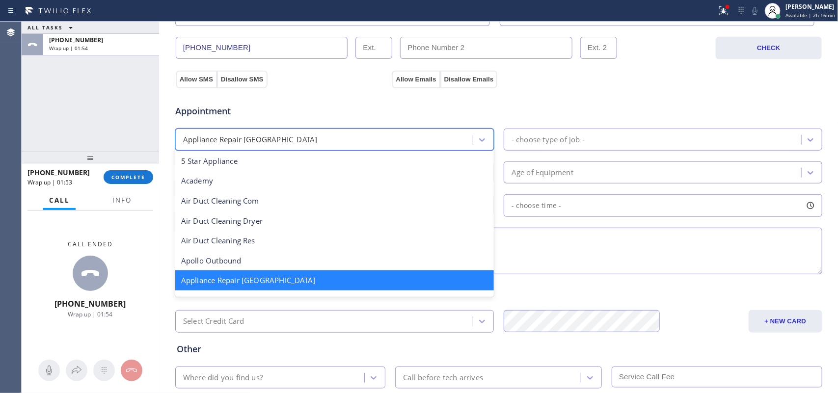
scroll to position [62, 0]
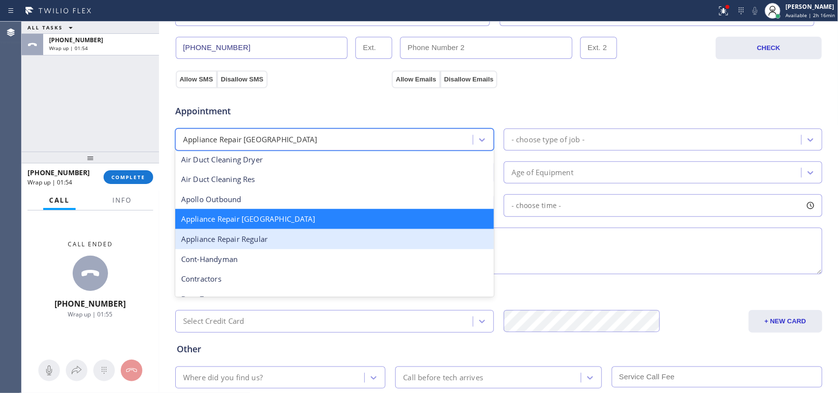
click at [352, 244] on div "Appliance Repair Regular" at bounding box center [334, 239] width 319 height 20
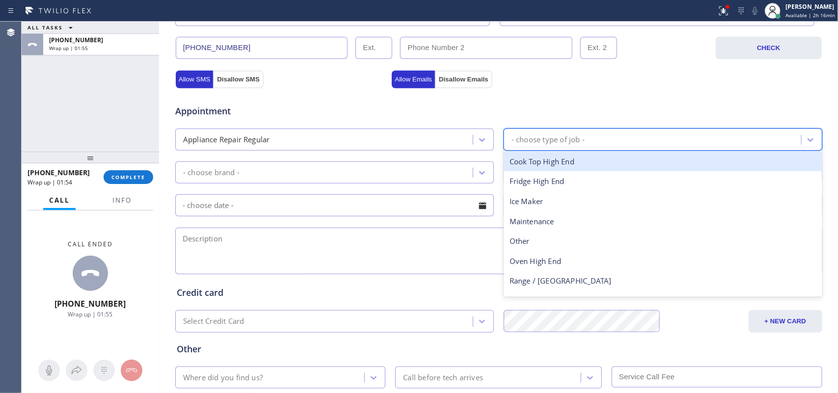
click at [558, 141] on div "- choose type of job -" at bounding box center [548, 139] width 73 height 11
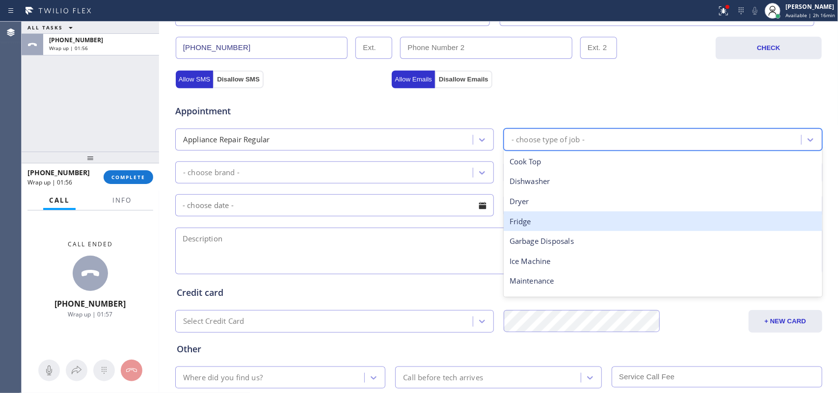
click at [560, 221] on div "Fridge" at bounding box center [663, 222] width 319 height 20
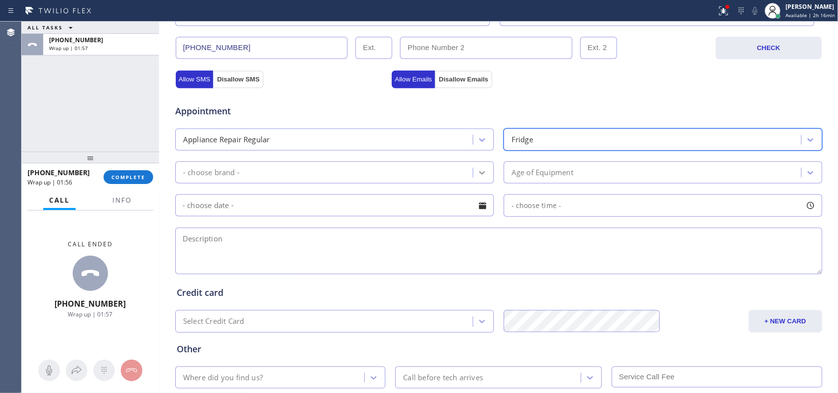
click at [477, 169] on icon at bounding box center [482, 173] width 10 height 10
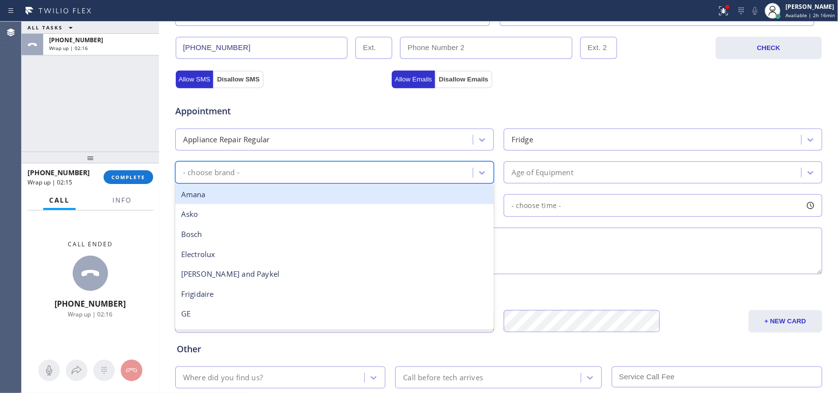
click at [238, 175] on div "- choose brand -" at bounding box center [325, 172] width 295 height 17
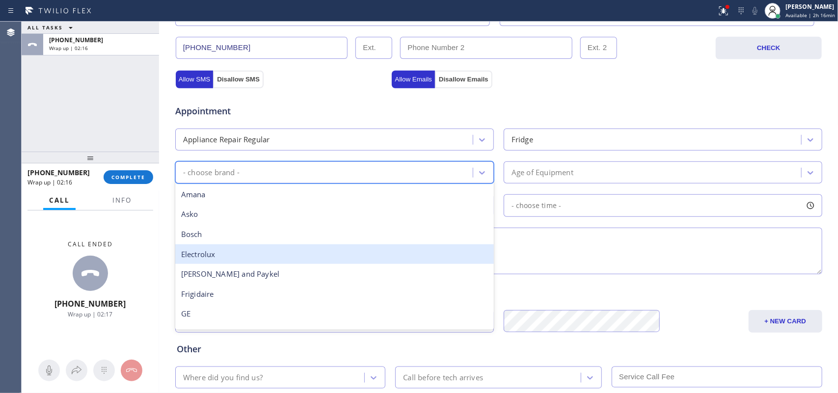
scroll to position [215, 0]
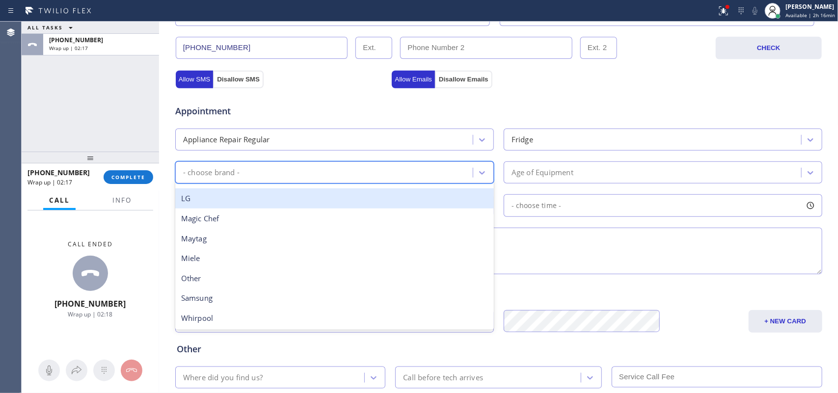
click at [253, 194] on div "LG" at bounding box center [334, 199] width 319 height 20
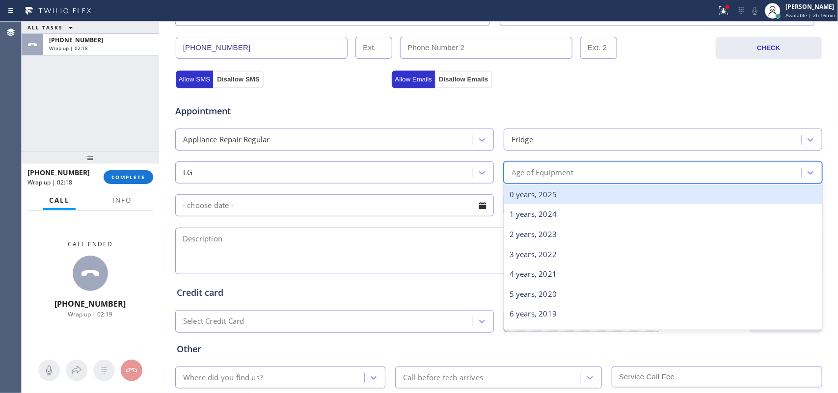
click at [603, 170] on div "Age of Equipment" at bounding box center [654, 172] width 295 height 17
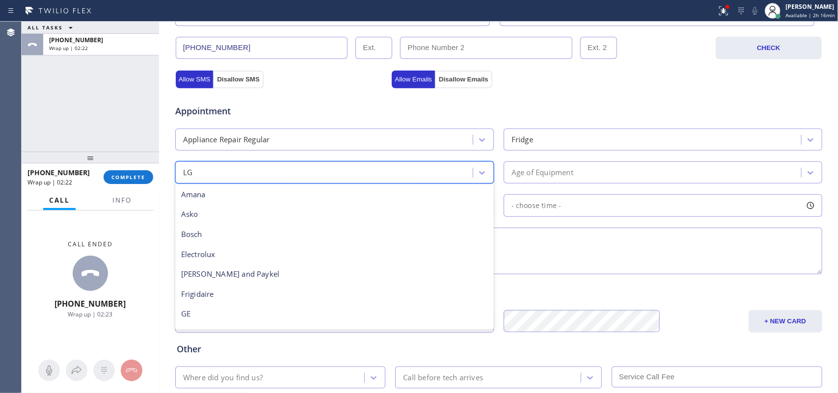
click at [325, 178] on div "LG" at bounding box center [325, 172] width 295 height 17
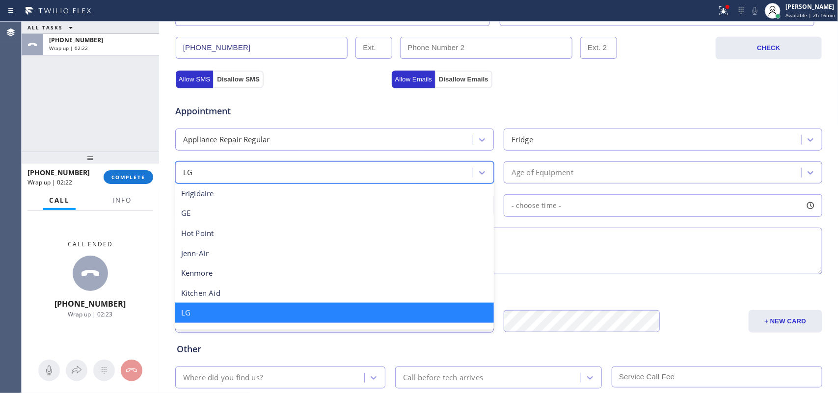
click at [605, 184] on div "Age of Equipment" at bounding box center [663, 173] width 319 height 22
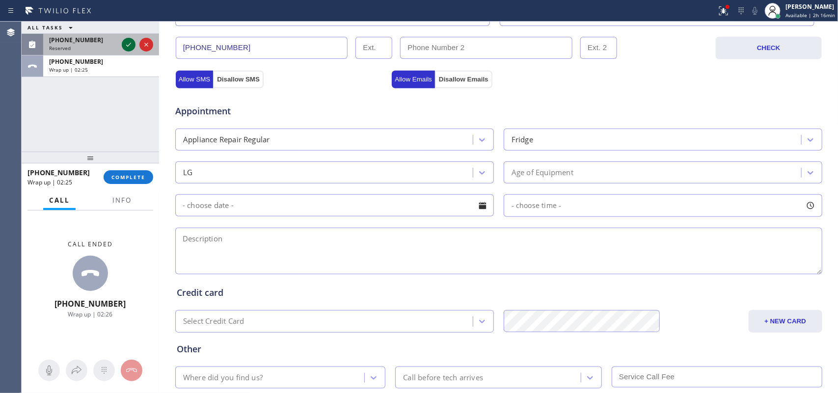
click at [132, 45] on icon at bounding box center [129, 45] width 12 height 12
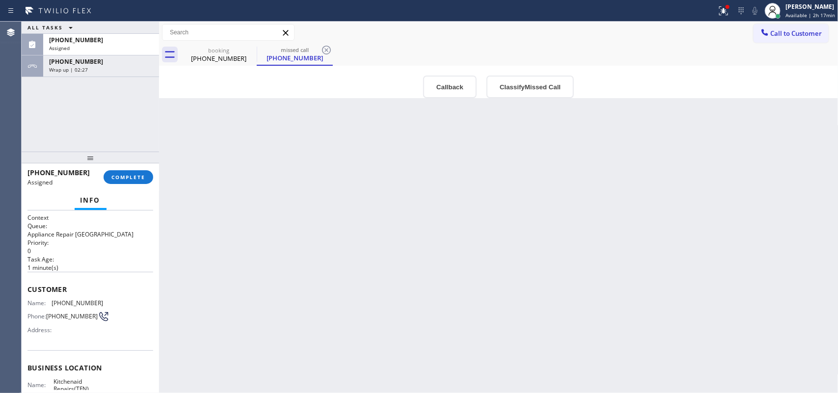
click at [665, 175] on div "Back to Dashboard Change Sender ID Customers Technicians Select a contact Outbo…" at bounding box center [499, 208] width 680 height 372
drag, startPoint x: 205, startPoint y: 59, endPoint x: 148, endPoint y: 55, distance: 57.6
click at [206, 58] on div "[PHONE_NUMBER]" at bounding box center [219, 58] width 74 height 9
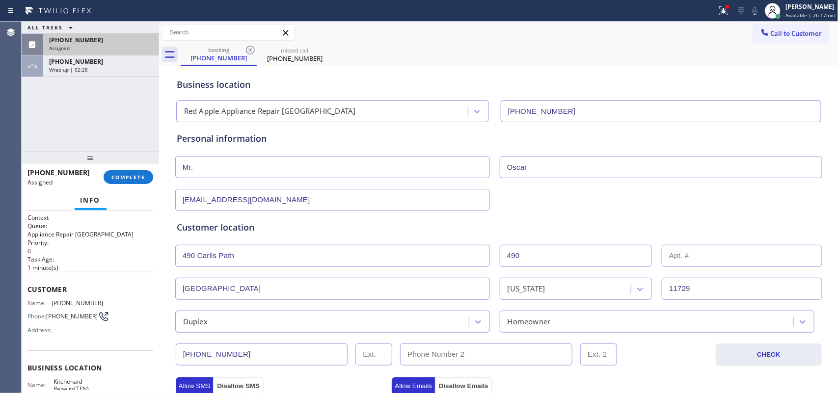
click at [109, 39] on div "[PHONE_NUMBER]" at bounding box center [101, 40] width 104 height 8
click at [110, 50] on div "Assigned" at bounding box center [101, 48] width 104 height 7
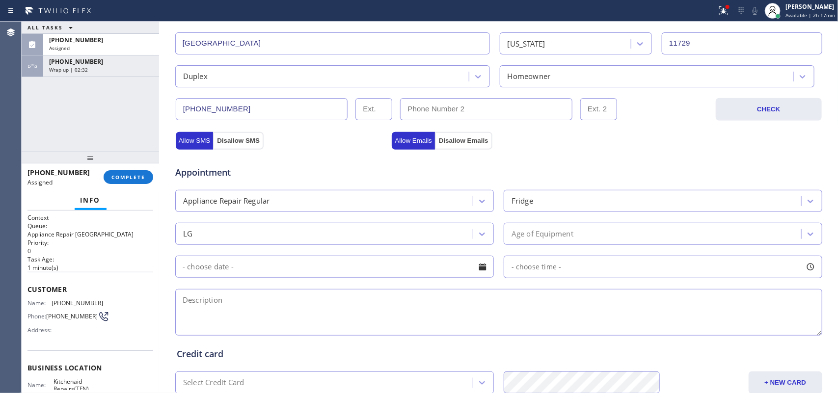
scroll to position [307, 0]
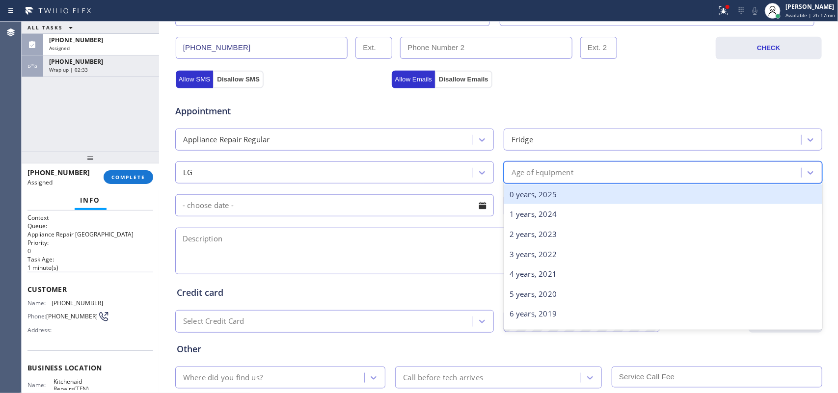
click at [568, 173] on div "Age of Equipment" at bounding box center [543, 172] width 62 height 11
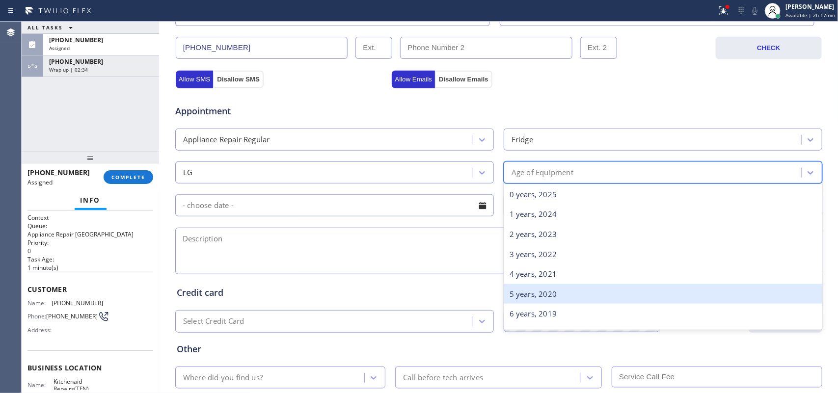
click at [525, 295] on div "5 years, 2020" at bounding box center [663, 294] width 319 height 20
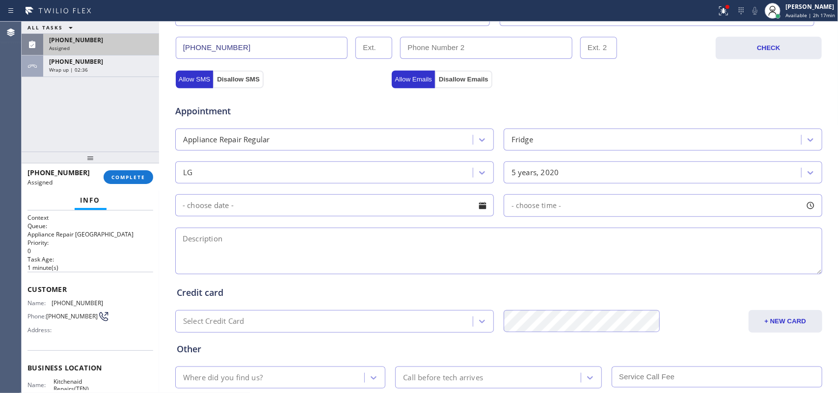
click at [67, 52] on div "[PHONE_NUMBER] Assigned" at bounding box center [99, 45] width 112 height 22
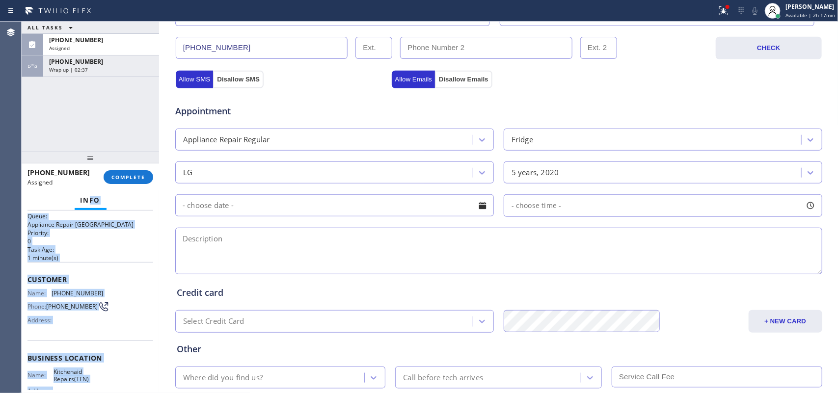
scroll to position [0, 0]
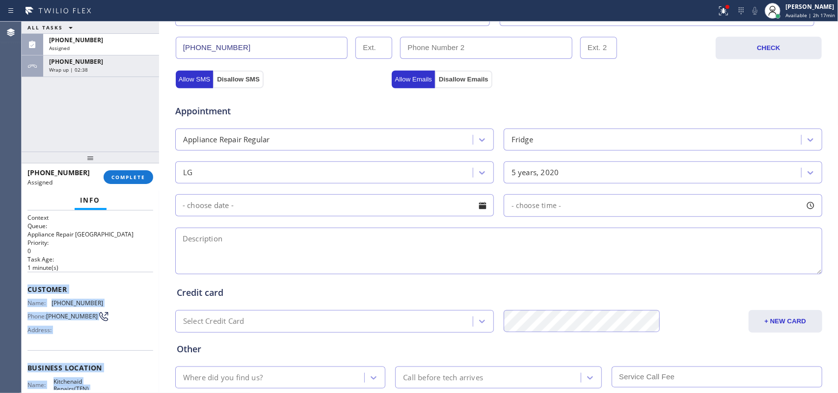
drag, startPoint x: 111, startPoint y: 304, endPoint x: 27, endPoint y: 284, distance: 86.0
click at [28, 284] on div "Context Queue: Appliance Repair High End Priority: 0 Task Age: [DEMOGRAPHIC_DAT…" at bounding box center [91, 360] width 126 height 293
copy div "Customer Name: [PHONE_NUMBER] Phone: [PHONE_NUMBER] Address: Business location …"
click at [141, 174] on span "COMPLETE" at bounding box center [128, 177] width 34 height 7
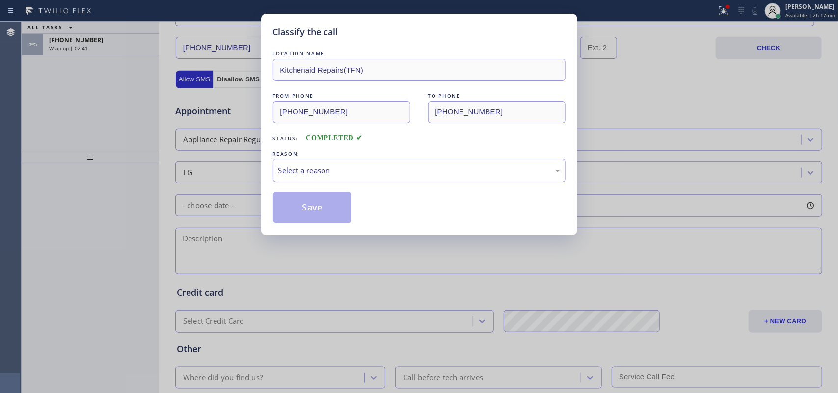
click at [361, 161] on div "Select a reason" at bounding box center [419, 170] width 293 height 23
click at [315, 201] on button "Save" at bounding box center [312, 207] width 79 height 31
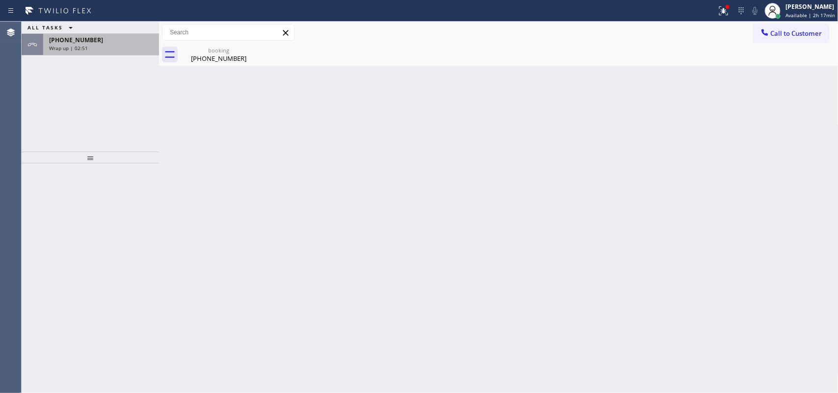
click at [104, 50] on div "Wrap up | 02:51" at bounding box center [101, 48] width 104 height 7
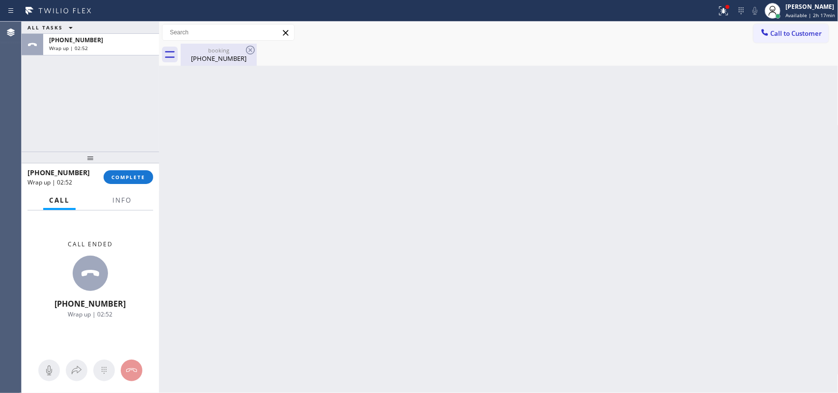
click at [224, 53] on div "booking" at bounding box center [219, 50] width 74 height 7
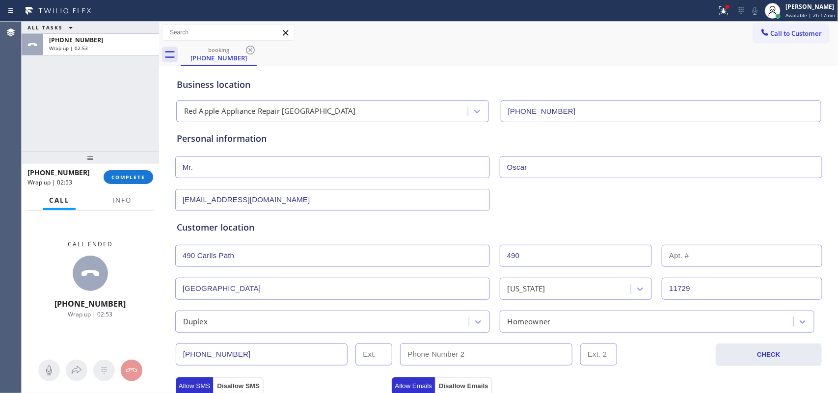
scroll to position [246, 0]
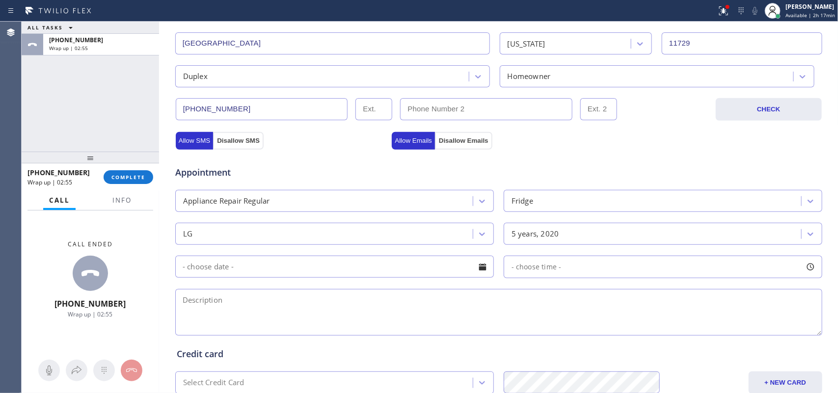
click at [485, 266] on div at bounding box center [482, 267] width 17 height 17
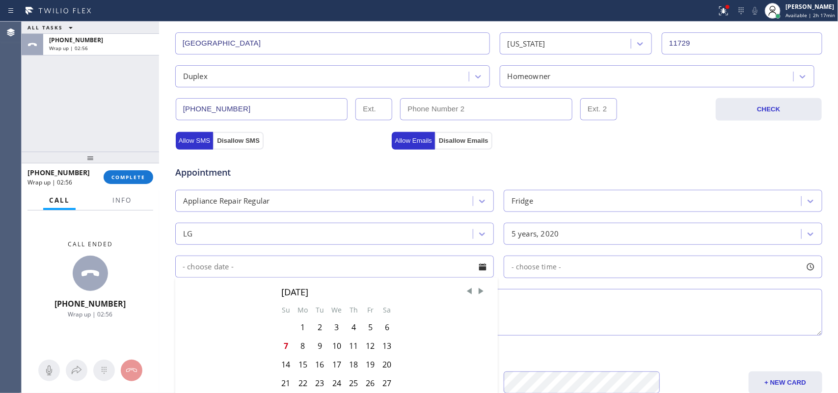
click at [600, 307] on textarea at bounding box center [498, 312] width 647 height 47
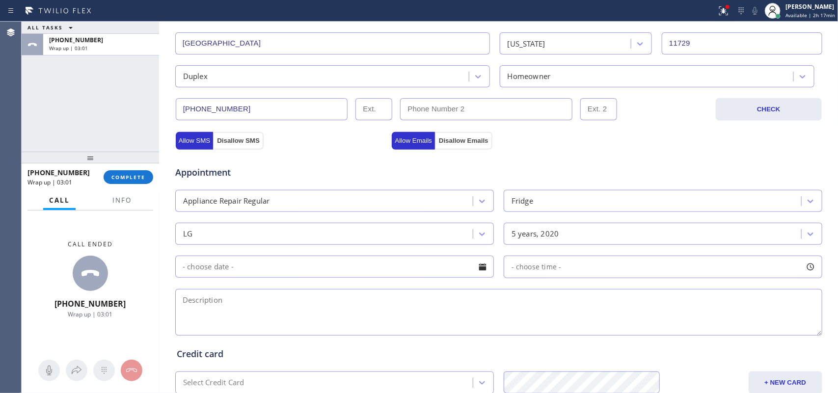
click at [283, 310] on textarea at bounding box center [498, 312] width 647 height 47
paste textarea "LG Fridge/ not making ice , it's just making water/ [DATE] came with the house/…"
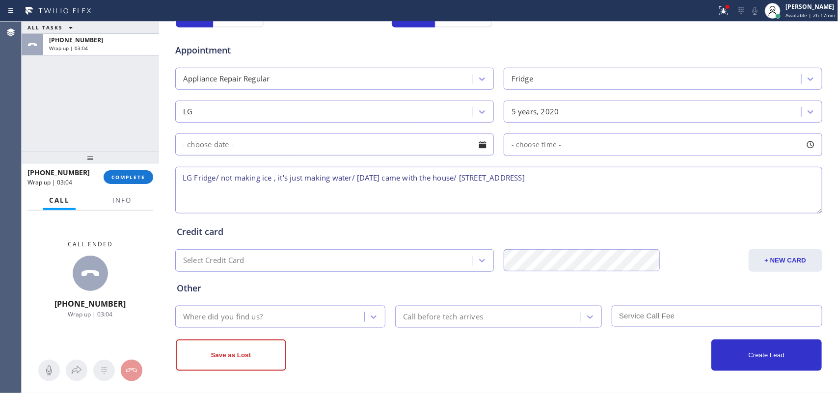
scroll to position [369, 0]
drag, startPoint x: 662, startPoint y: 173, endPoint x: 701, endPoint y: 214, distance: 56.6
click at [664, 173] on textarea "LG Fridge/ not making ice , it's just making water/ [DATE] came with the house/…" at bounding box center [498, 190] width 647 height 47
type textarea "LG Fridge/ not making ice , it's just making water/ [DATE] came with the house/…"
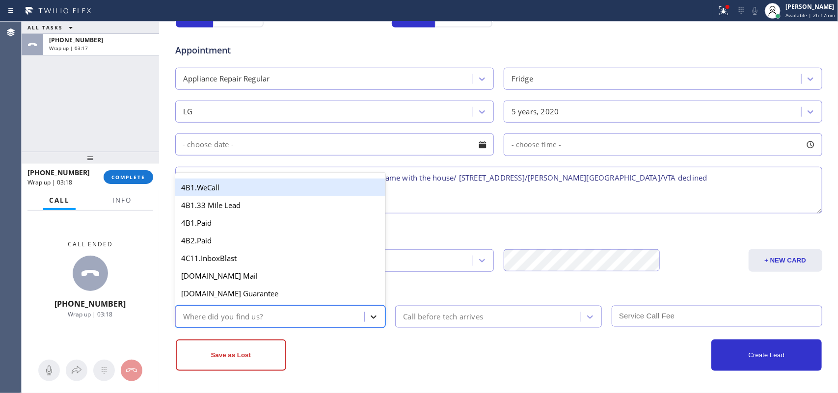
click at [374, 314] on icon at bounding box center [374, 317] width 10 height 10
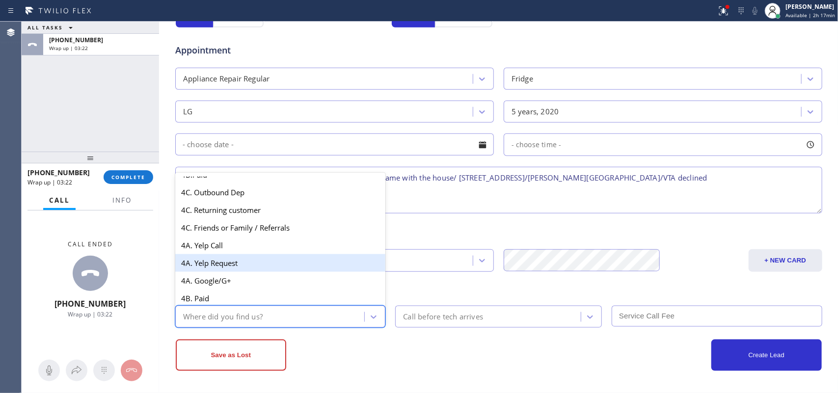
scroll to position [675, 0]
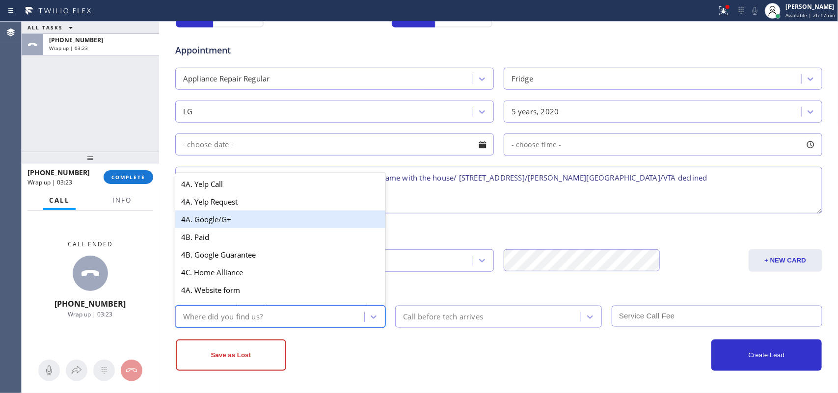
click at [269, 228] on div "4A. Google/G+" at bounding box center [280, 220] width 211 height 18
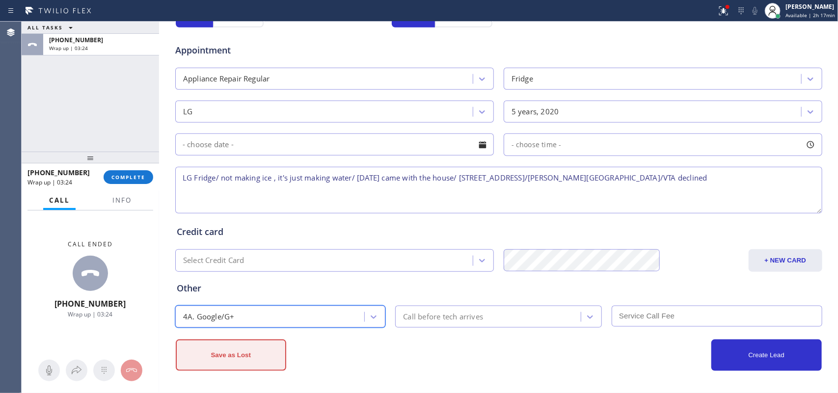
click at [261, 314] on button "Save as Lost" at bounding box center [231, 355] width 111 height 31
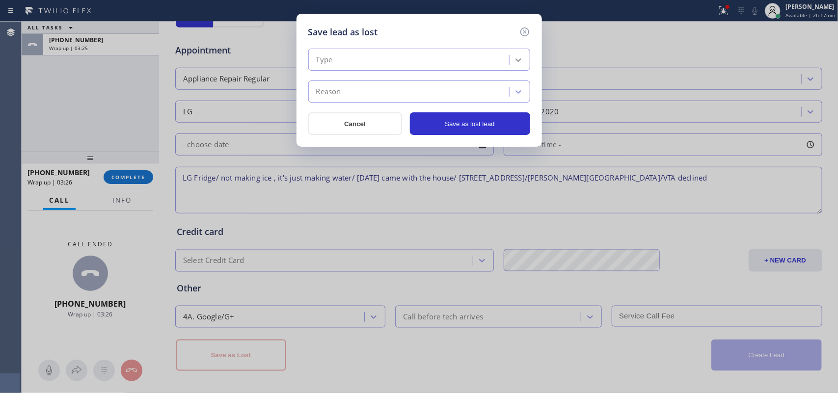
click at [524, 63] on div at bounding box center [519, 60] width 18 height 18
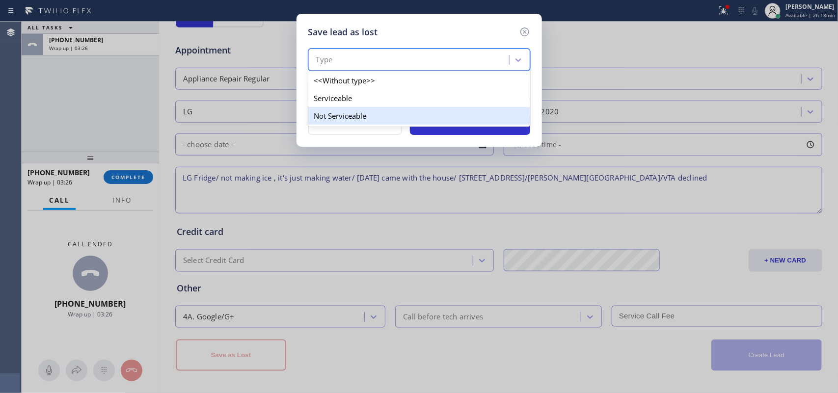
click at [504, 114] on div "Not Serviceable" at bounding box center [419, 116] width 222 height 18
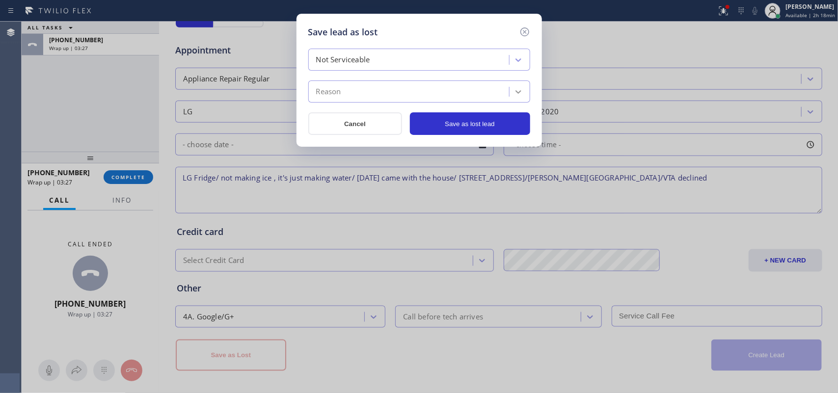
click at [510, 92] on div at bounding box center [519, 92] width 18 height 18
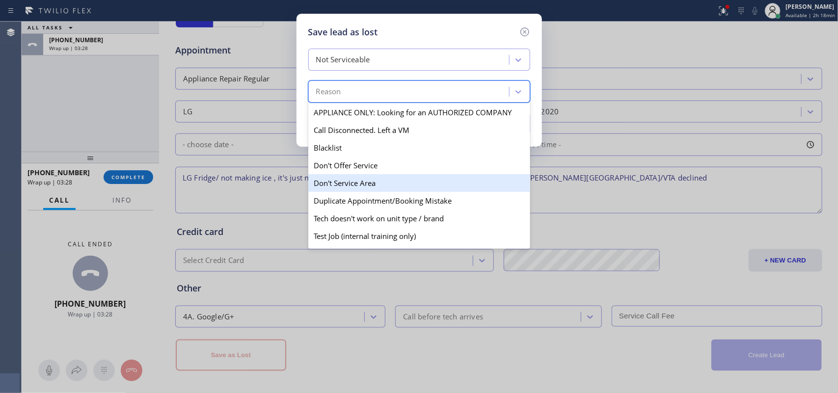
click at [456, 188] on div "Don't Service Area" at bounding box center [419, 183] width 222 height 18
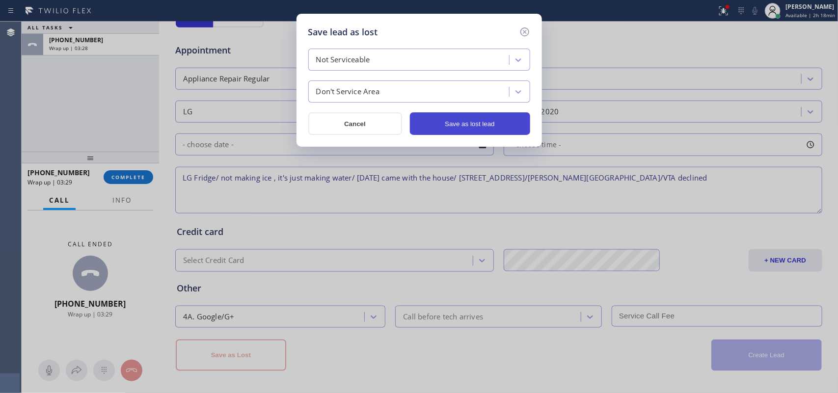
click at [488, 118] on button "Save as lost lead" at bounding box center [470, 123] width 120 height 23
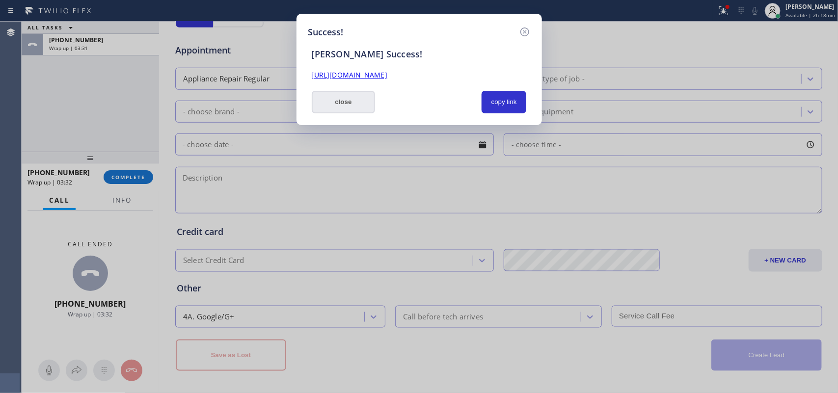
click at [348, 106] on button "close" at bounding box center [344, 102] width 64 height 23
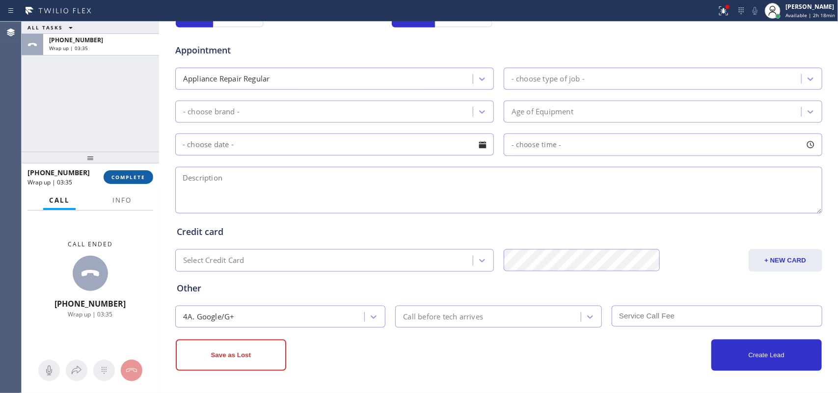
click at [135, 179] on span "COMPLETE" at bounding box center [128, 177] width 34 height 7
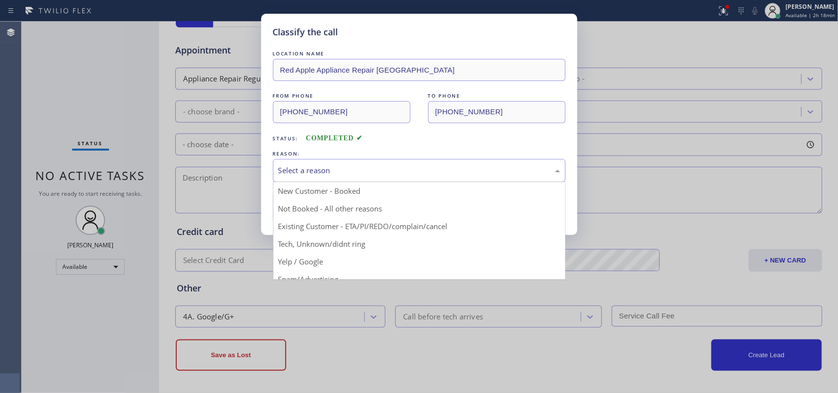
click at [507, 176] on div "Select a reason" at bounding box center [419, 170] width 282 height 11
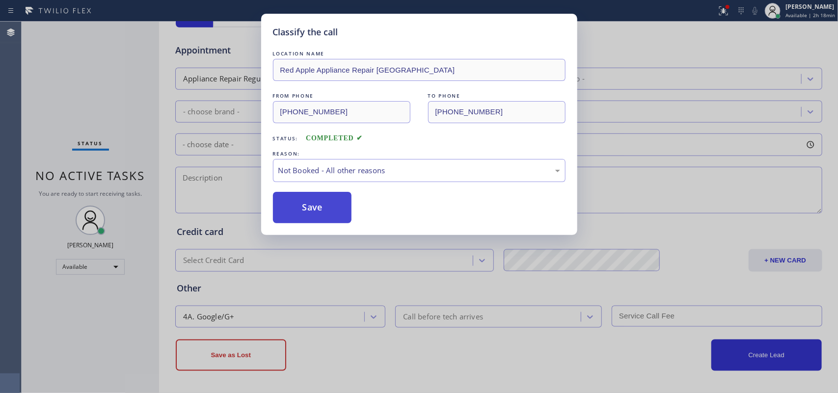
click at [313, 211] on button "Save" at bounding box center [312, 207] width 79 height 31
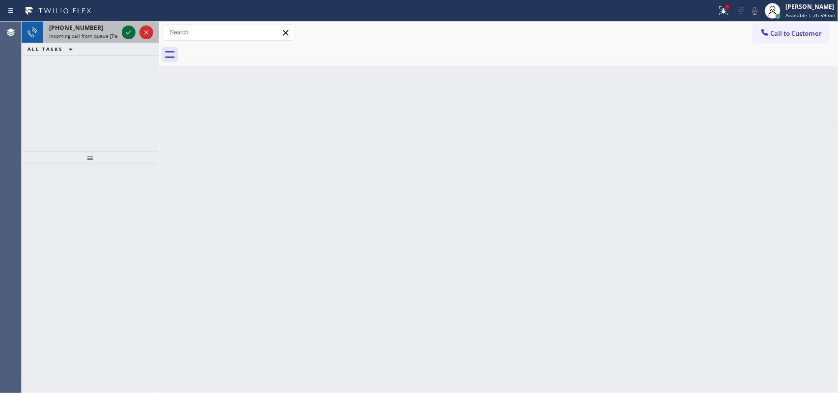
click at [129, 27] on icon at bounding box center [129, 33] width 12 height 12
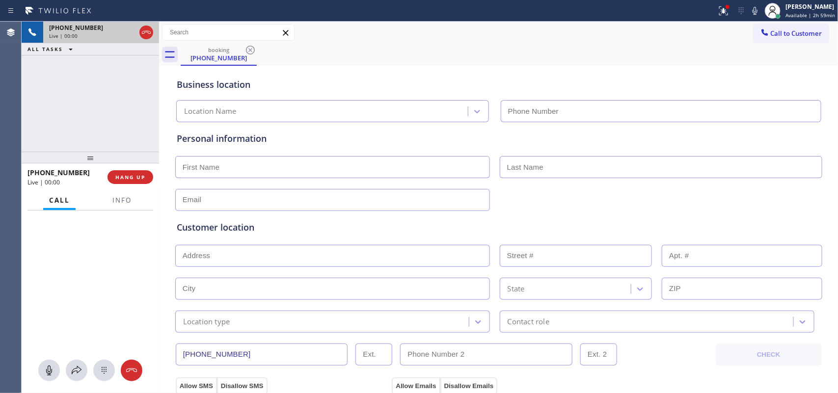
type input "[PHONE_NUMBER]"
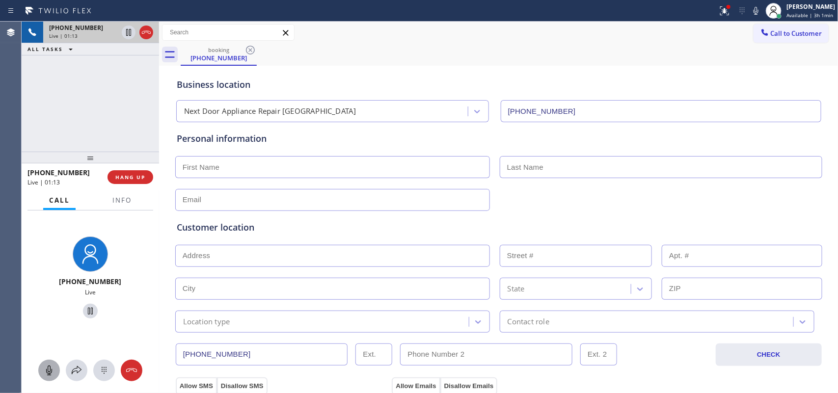
click at [51, 314] on icon at bounding box center [49, 371] width 12 height 12
click at [84, 307] on icon at bounding box center [90, 311] width 12 height 12
click at [54, 314] on icon at bounding box center [49, 371] width 12 height 12
click at [86, 314] on icon at bounding box center [90, 311] width 12 height 12
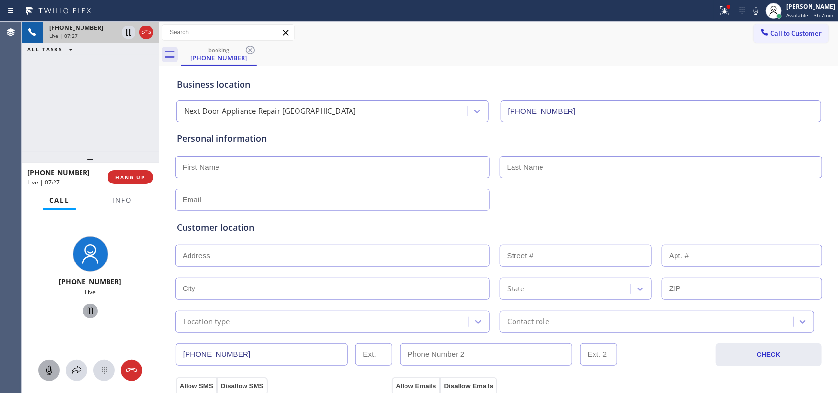
click at [249, 170] on input "text" at bounding box center [332, 167] width 315 height 22
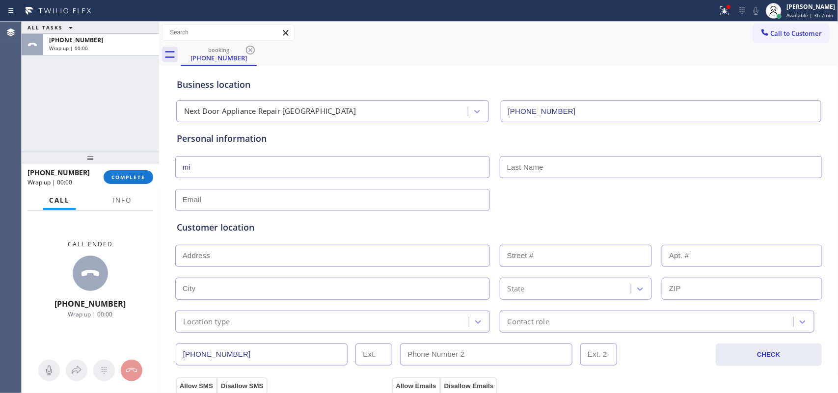
type input "m"
type input "Miss"
type input "Isabela"
click at [328, 200] on input "text" at bounding box center [332, 200] width 315 height 22
type input "[EMAIL_ADDRESS][DOMAIN_NAME]"
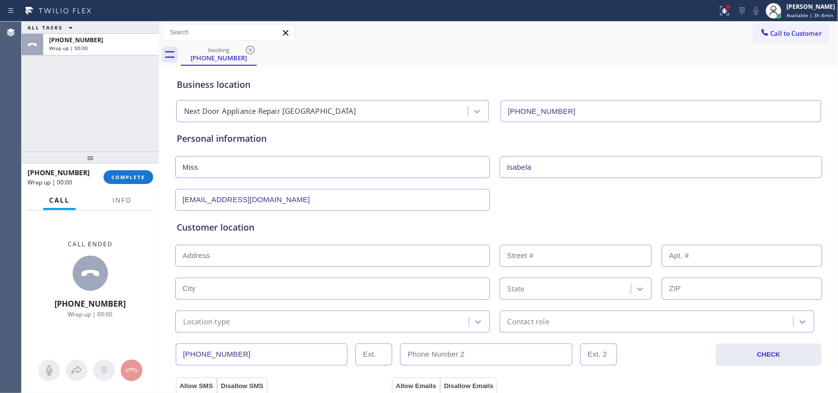
click at [247, 245] on div at bounding box center [498, 255] width 649 height 24
click at [246, 254] on input "text" at bounding box center [332, 256] width 315 height 22
paste input "[STREET_ADDRESS][PERSON_NAME]"
type input "[STREET_ADDRESS]"
type input "36"
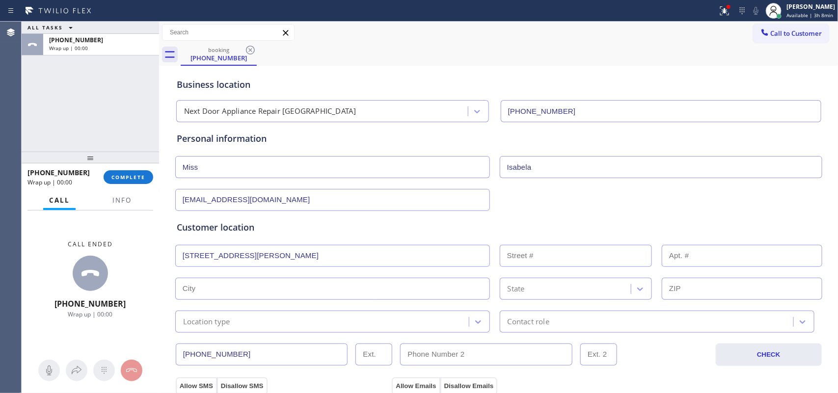
type input "[PERSON_NAME][GEOGRAPHIC_DATA]"
type input "08619"
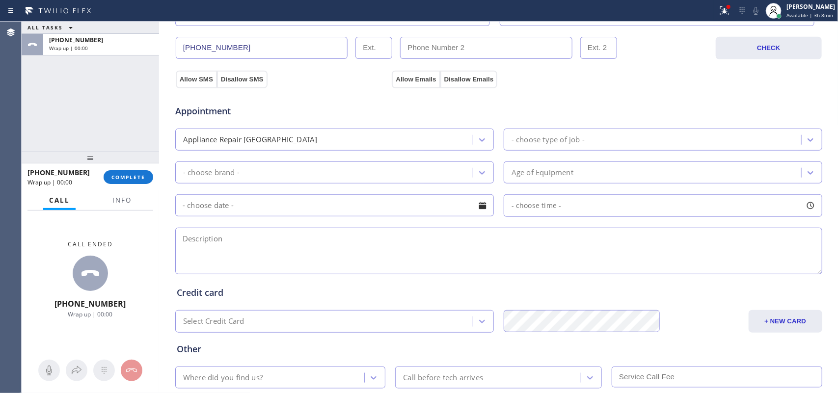
scroll to position [246, 0]
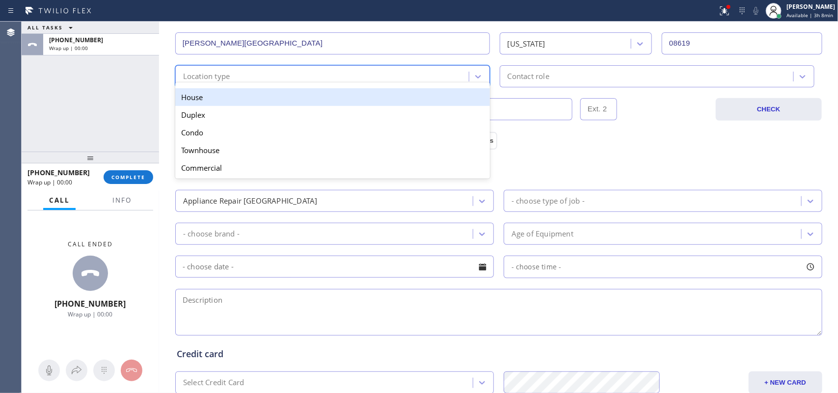
drag, startPoint x: 354, startPoint y: 82, endPoint x: 361, endPoint y: 99, distance: 18.7
click at [355, 82] on div "Location type" at bounding box center [323, 76] width 291 height 17
click at [362, 104] on div "House" at bounding box center [332, 97] width 315 height 18
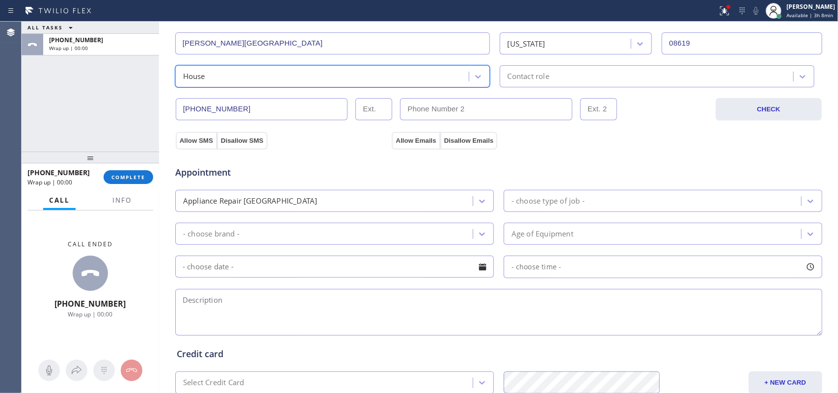
click at [520, 79] on div "Contact role" at bounding box center [529, 76] width 42 height 11
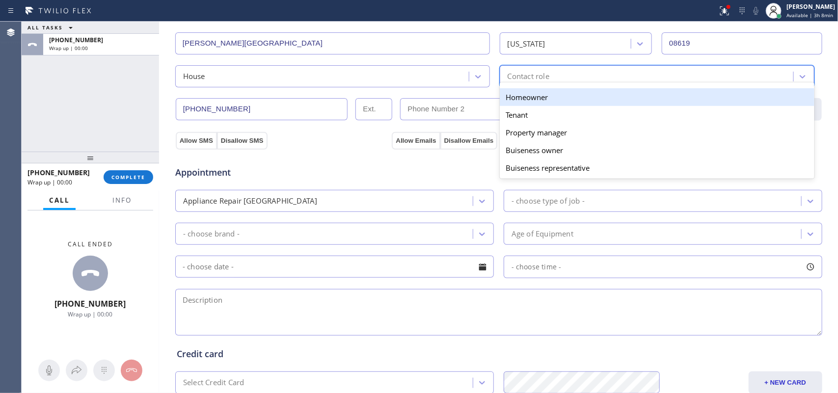
drag, startPoint x: 526, startPoint y: 104, endPoint x: 502, endPoint y: 100, distance: 23.5
click at [526, 104] on div "Homeowner" at bounding box center [657, 97] width 315 height 18
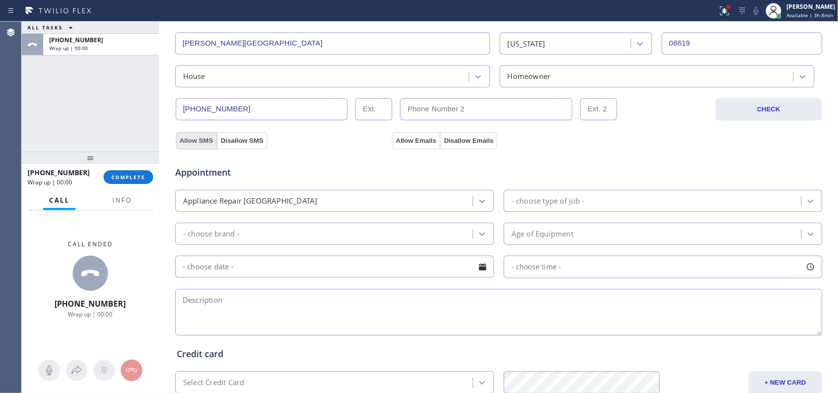
click at [197, 141] on button "Allow SMS" at bounding box center [196, 141] width 41 height 18
click at [415, 139] on button "Allow Emails" at bounding box center [416, 141] width 48 height 18
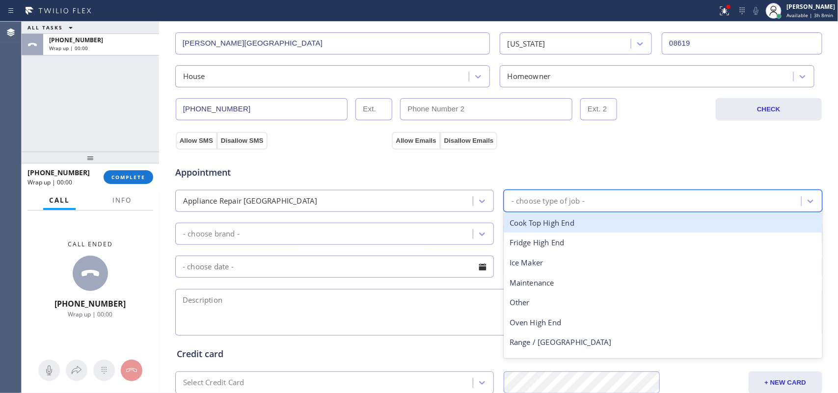
click at [639, 197] on div "- choose type of job -" at bounding box center [654, 201] width 295 height 17
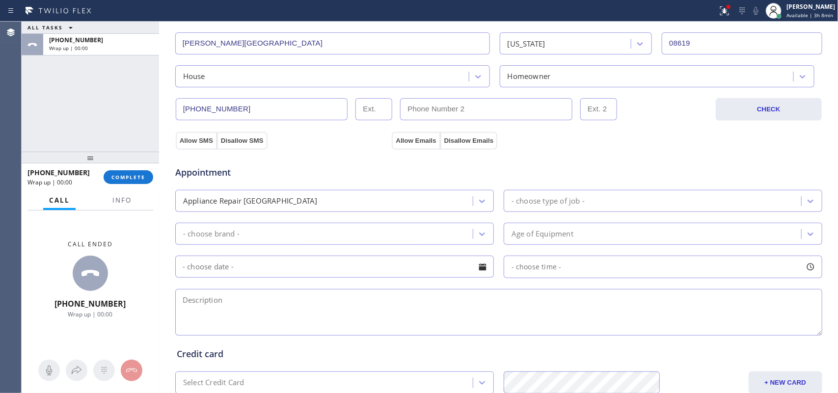
click at [449, 190] on div "Appliance Repair High End - choose type of job -" at bounding box center [498, 200] width 649 height 24
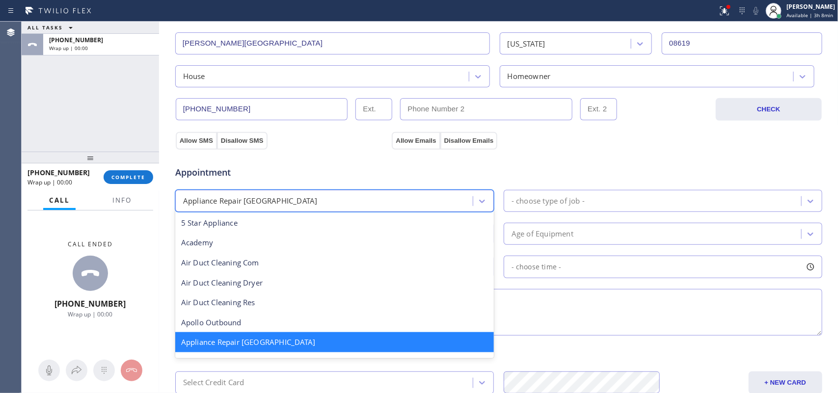
click at [442, 200] on div "Appliance Repair [GEOGRAPHIC_DATA]" at bounding box center [325, 201] width 295 height 17
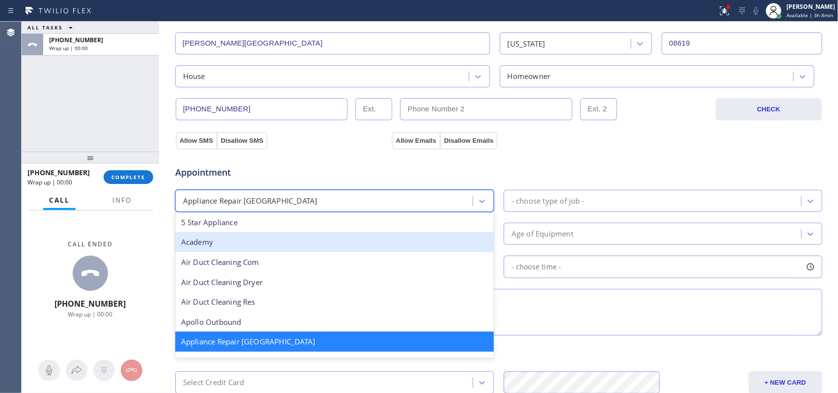
scroll to position [123, 0]
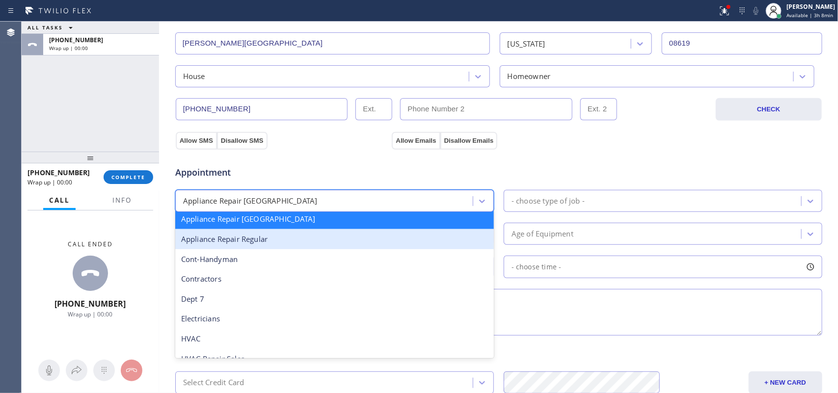
click at [389, 242] on div "Appliance Repair Regular" at bounding box center [334, 239] width 319 height 20
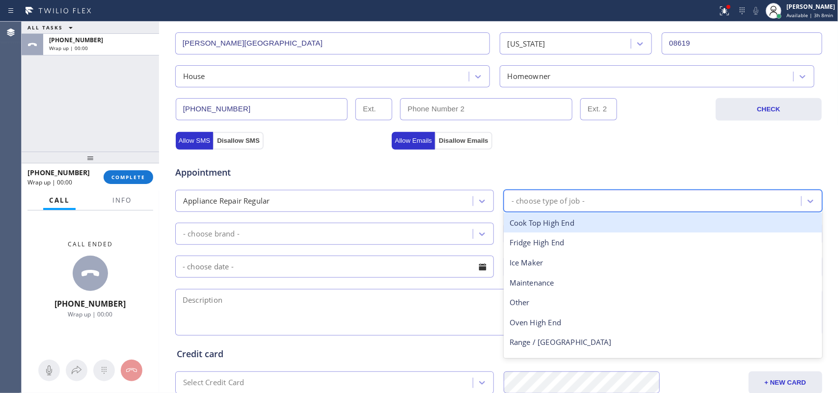
click at [587, 199] on div "- choose type of job -" at bounding box center [654, 201] width 295 height 17
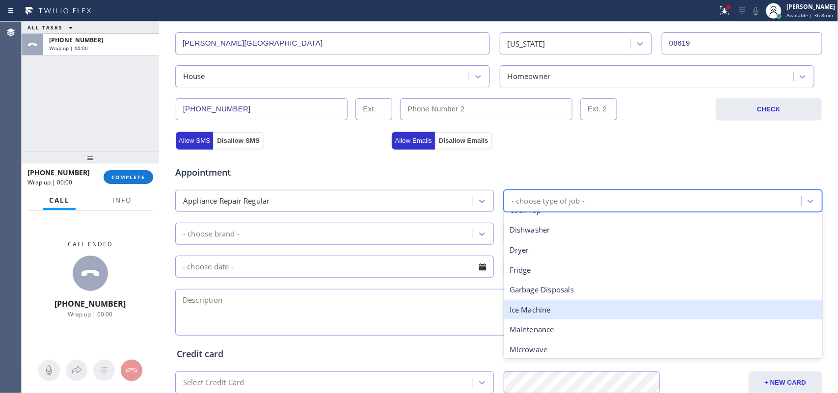
scroll to position [0, 0]
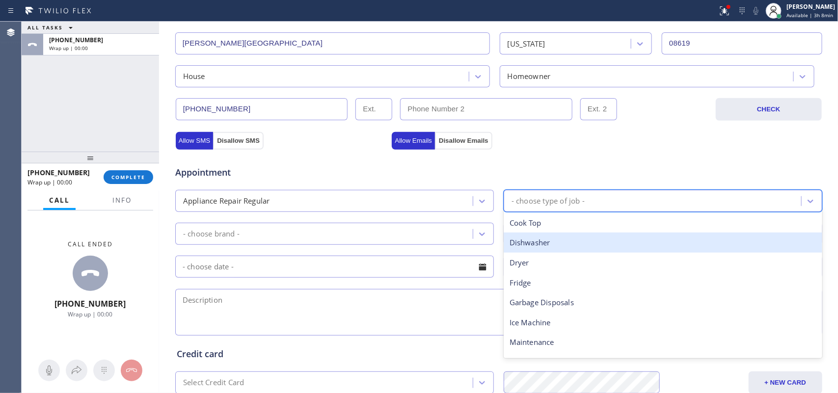
click at [569, 244] on div "Dishwasher" at bounding box center [663, 243] width 319 height 20
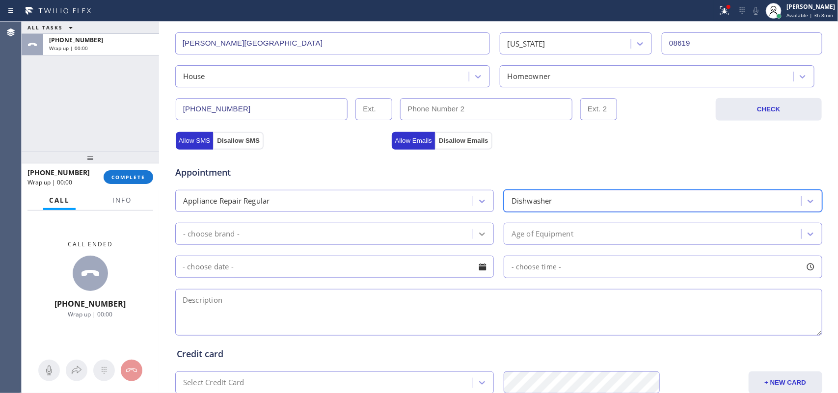
click at [473, 227] on div at bounding box center [482, 234] width 18 height 18
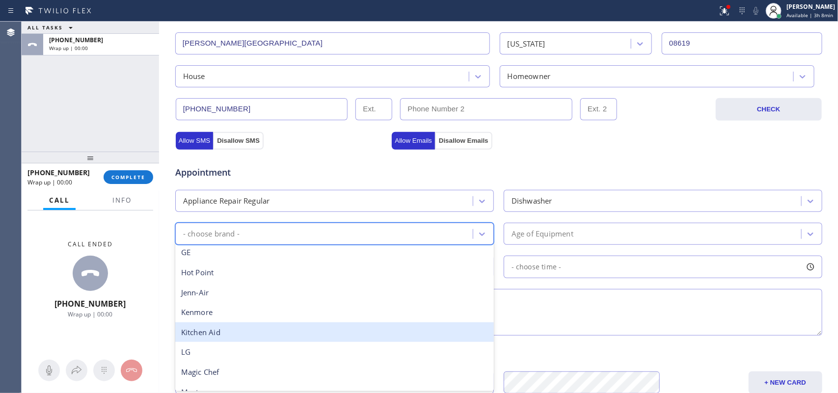
scroll to position [215, 0]
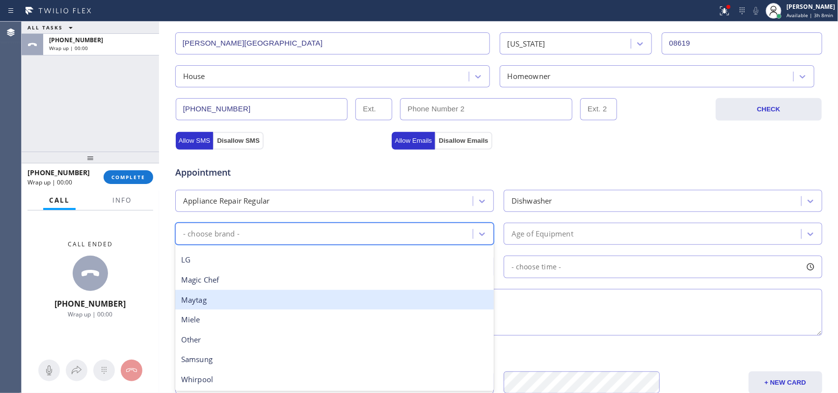
click at [312, 306] on div "Maytag" at bounding box center [334, 300] width 319 height 20
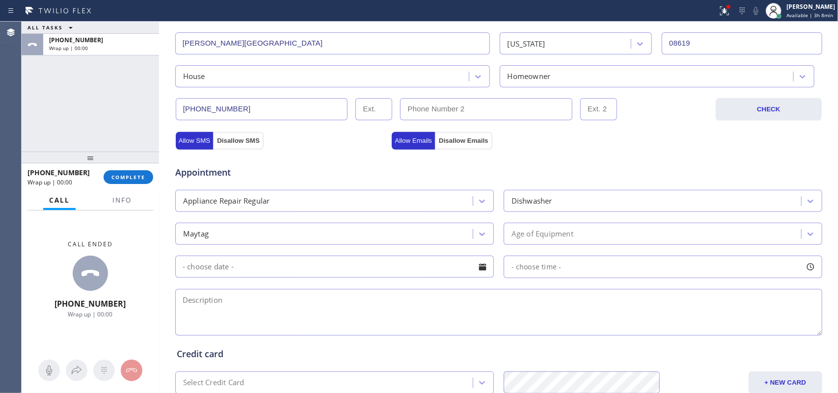
click at [302, 286] on div "Appointment Appliance Repair Regular Dishwasher Maytag Age of Equipment - choos…" at bounding box center [499, 246] width 644 height 184
click at [670, 238] on div "Age of Equipment" at bounding box center [654, 233] width 295 height 17
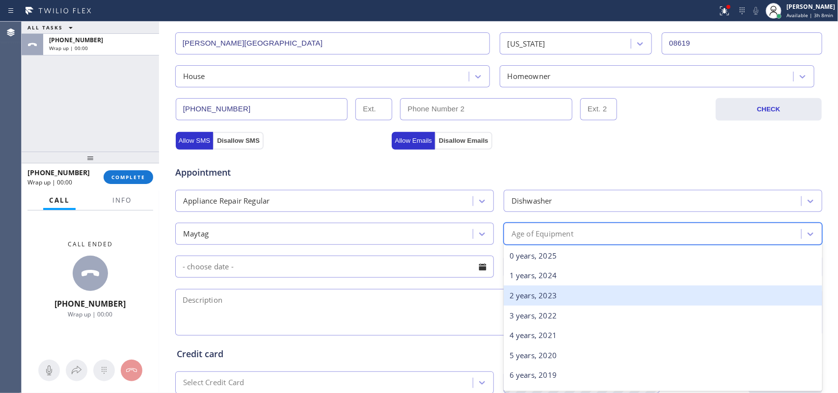
click at [614, 299] on div "2 years, 2023" at bounding box center [663, 296] width 319 height 20
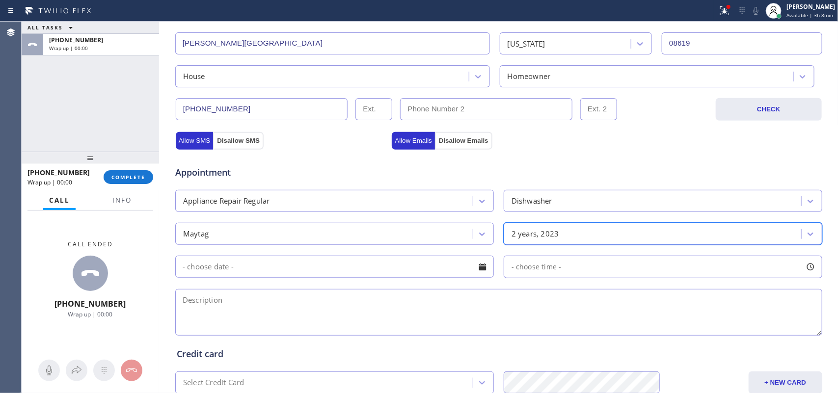
scroll to position [369, 0]
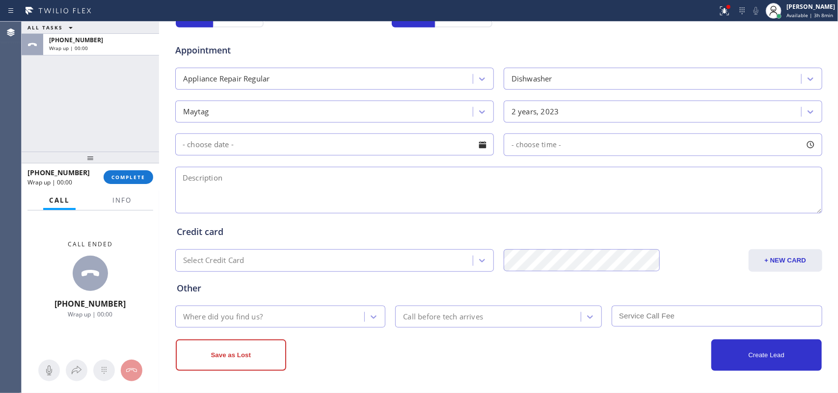
click at [479, 146] on div at bounding box center [482, 145] width 17 height 17
drag, startPoint x: 651, startPoint y: 199, endPoint x: 666, endPoint y: 223, distance: 28.5
click at [651, 199] on textarea at bounding box center [498, 190] width 647 height 47
click at [292, 194] on textarea at bounding box center [498, 190] width 647 height 47
paste textarea "Maytag Dishwasher/ came with house [DATE]/ stopped at the rinse and won't did t…"
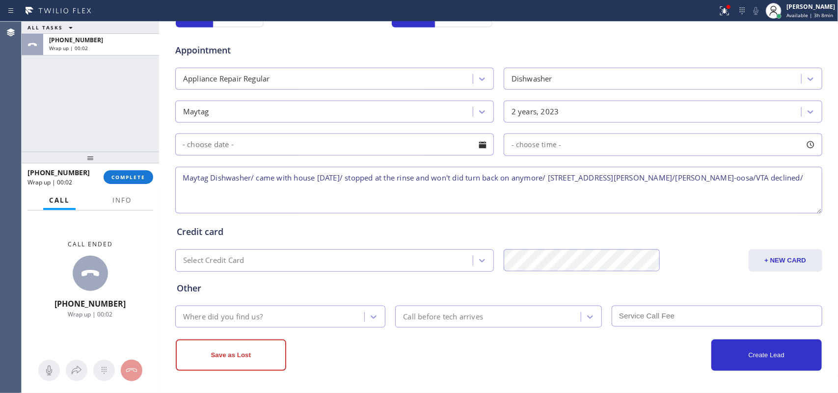
type textarea "Maytag Dishwasher/ came with house [DATE]/ stopped at the rinse and won't did t…"
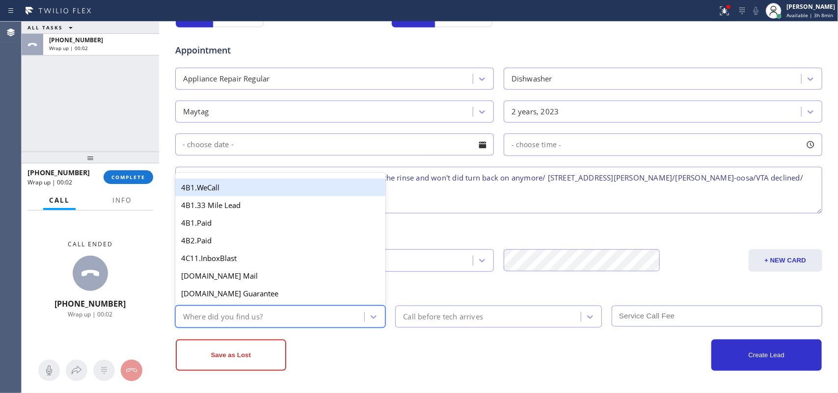
click at [308, 314] on div "Where did you find us?" at bounding box center [271, 316] width 187 height 17
type input "g"
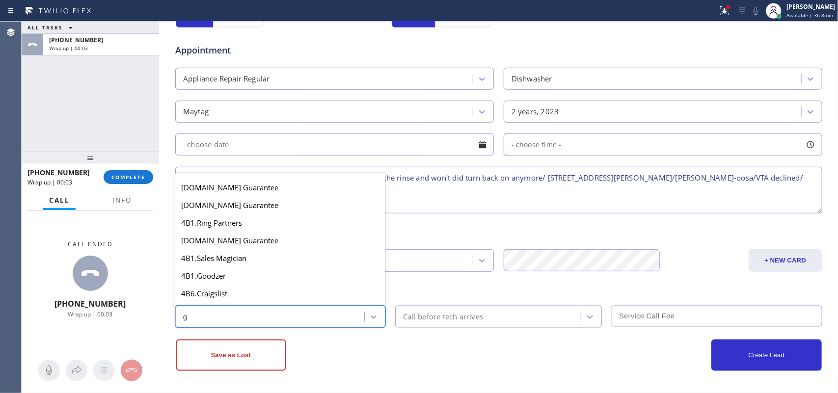
scroll to position [185, 0]
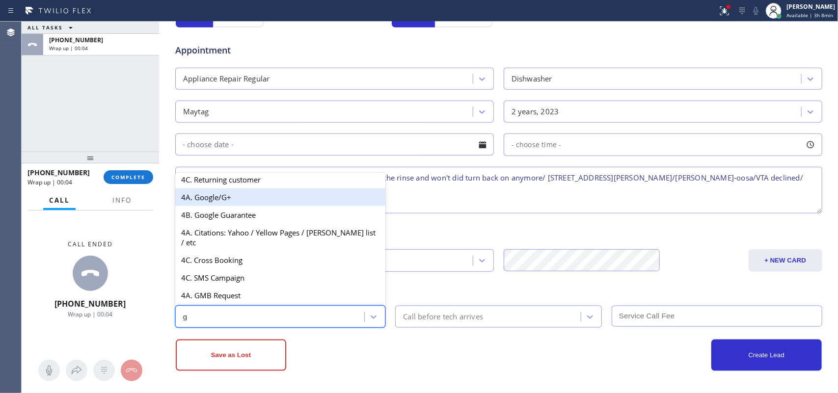
click at [241, 201] on div "4A. Google/G+" at bounding box center [280, 198] width 211 height 18
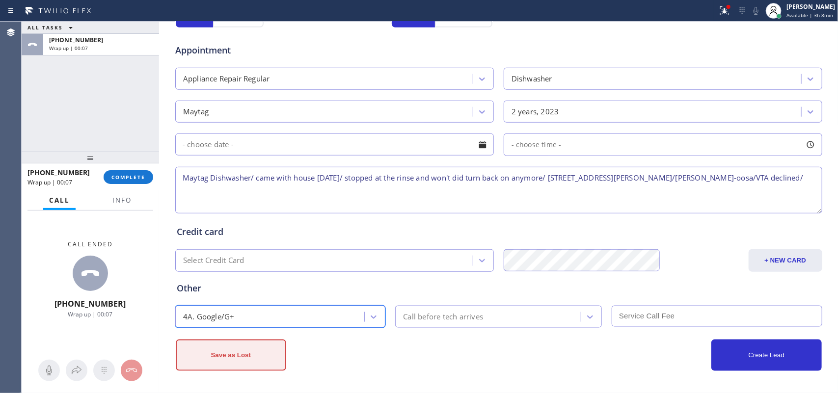
click at [251, 314] on button "Save as Lost" at bounding box center [231, 355] width 111 height 31
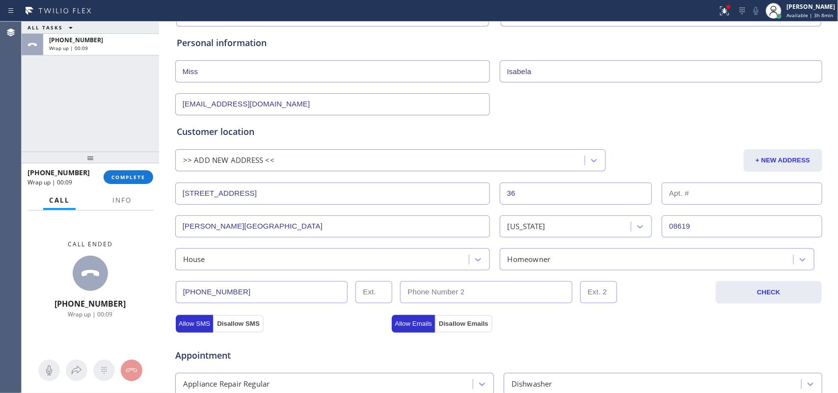
scroll to position [0, 0]
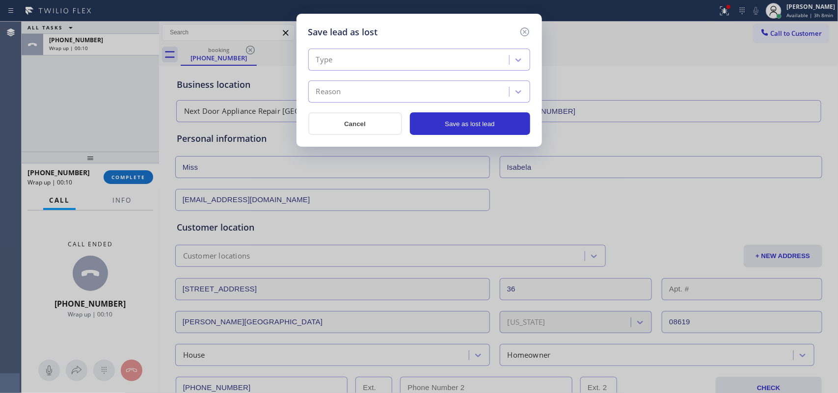
click at [473, 64] on div "Type" at bounding box center [410, 60] width 198 height 17
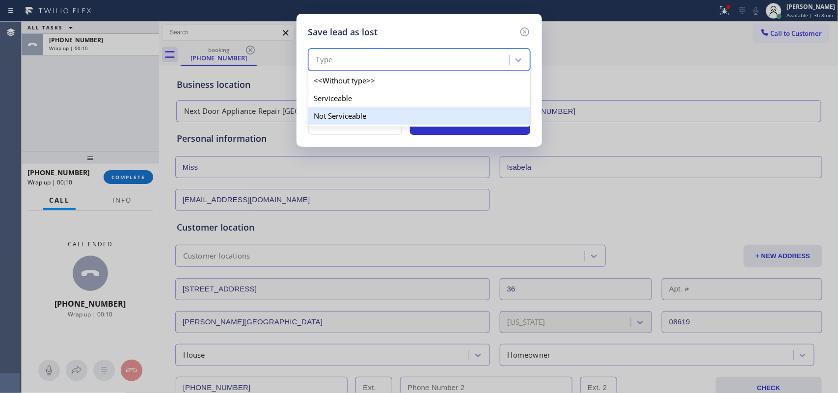
click at [458, 114] on div "Not Serviceable" at bounding box center [419, 116] width 222 height 18
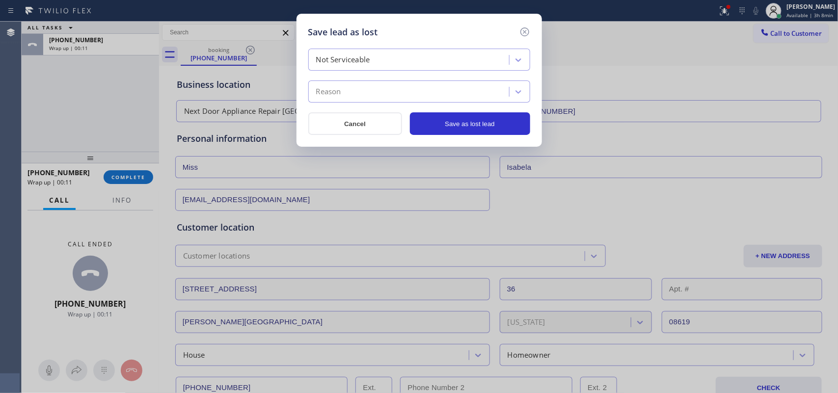
click at [468, 92] on div "Reason" at bounding box center [410, 91] width 198 height 17
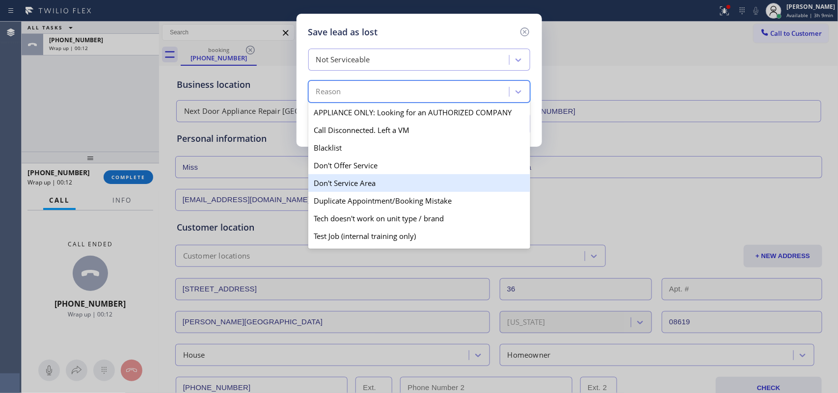
click at [422, 181] on div "Don't Service Area" at bounding box center [419, 183] width 222 height 18
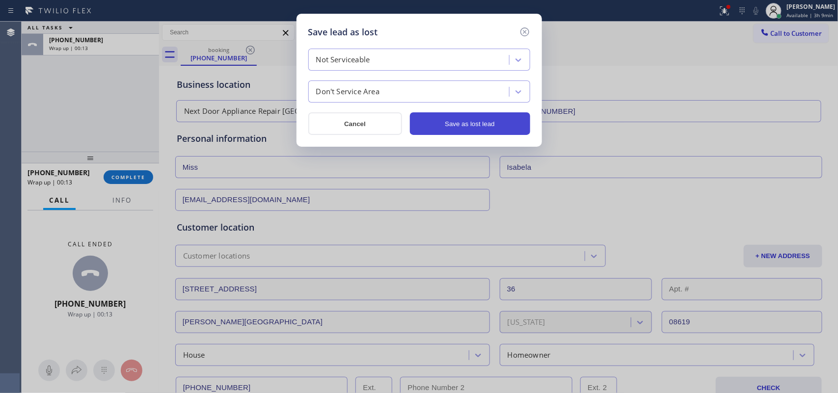
click at [467, 130] on button "Save as lost lead" at bounding box center [470, 123] width 120 height 23
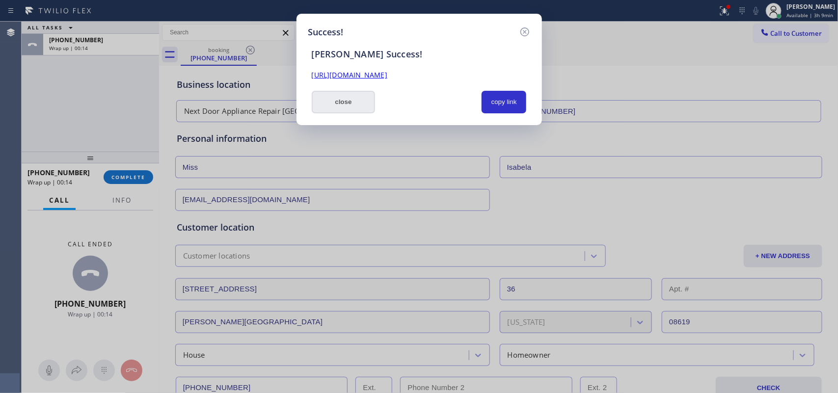
click at [357, 101] on button "close" at bounding box center [344, 102] width 64 height 23
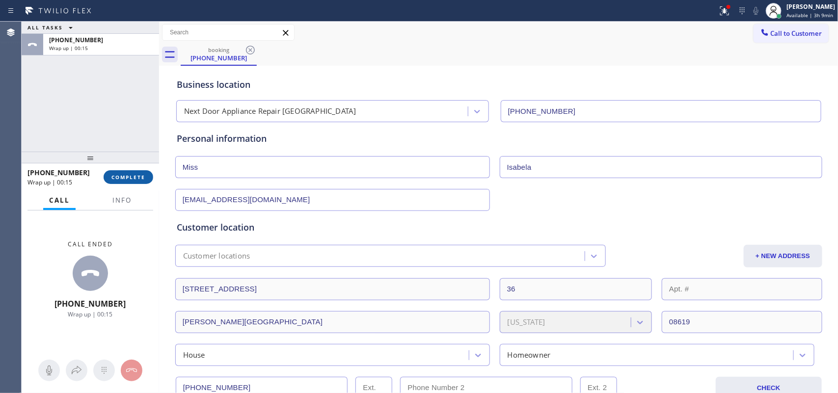
click at [139, 177] on span "COMPLETE" at bounding box center [128, 177] width 34 height 7
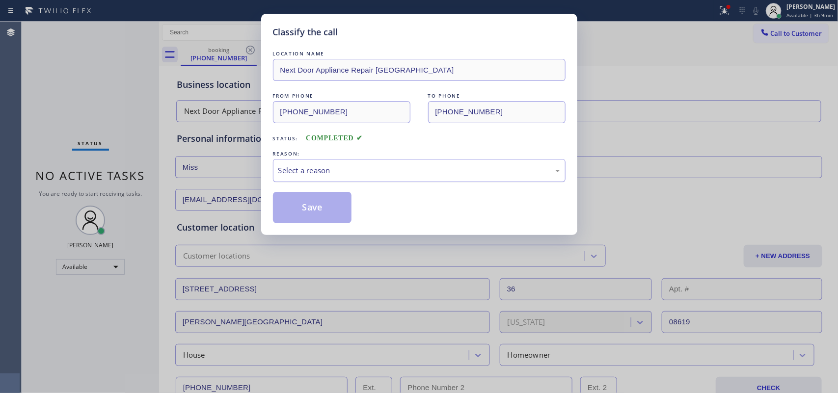
click at [358, 171] on div "Select a reason" at bounding box center [419, 170] width 282 height 11
click at [349, 200] on button "Save" at bounding box center [312, 207] width 79 height 31
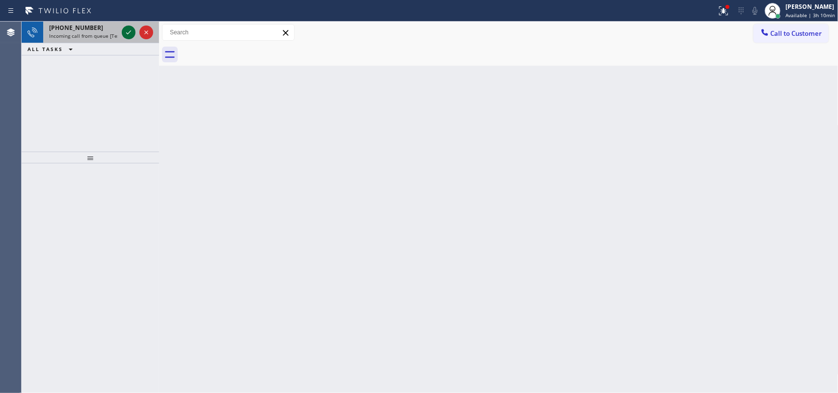
click at [125, 31] on icon at bounding box center [129, 33] width 12 height 12
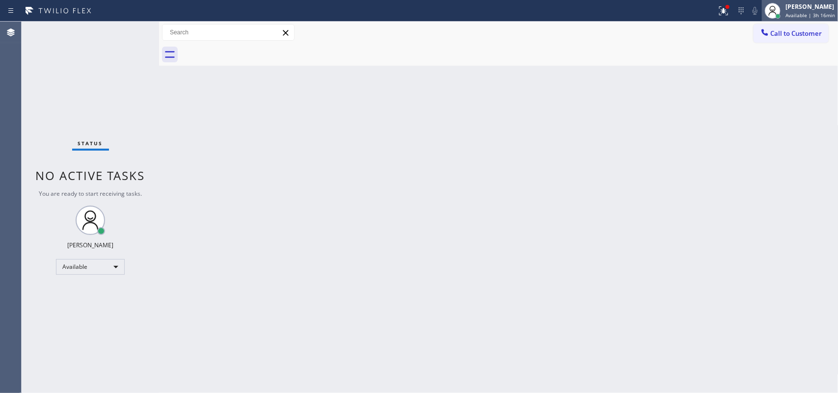
click at [670, 15] on span "Available | 3h 16min" at bounding box center [811, 15] width 50 height 7
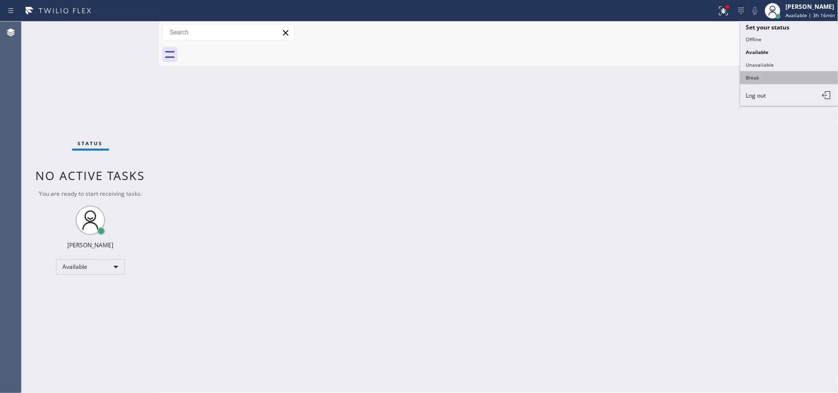
click at [670, 77] on button "Break" at bounding box center [790, 77] width 98 height 13
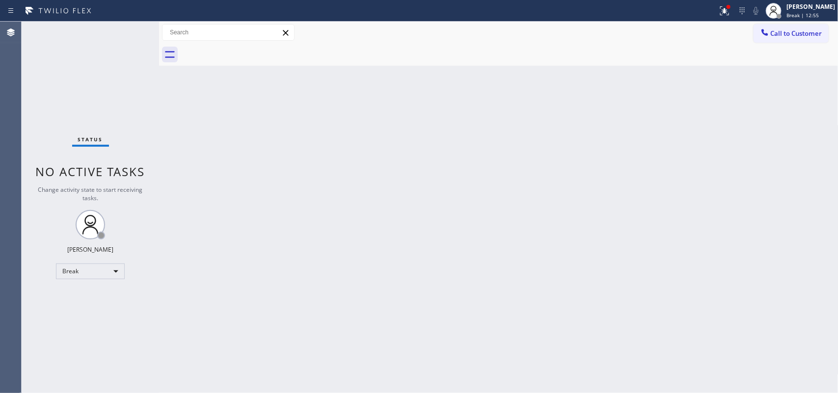
click at [354, 156] on div "Back to Dashboard Change Sender ID Customers Technicians Select a contact Outbo…" at bounding box center [499, 208] width 680 height 372
click at [670, 12] on div at bounding box center [774, 11] width 22 height 22
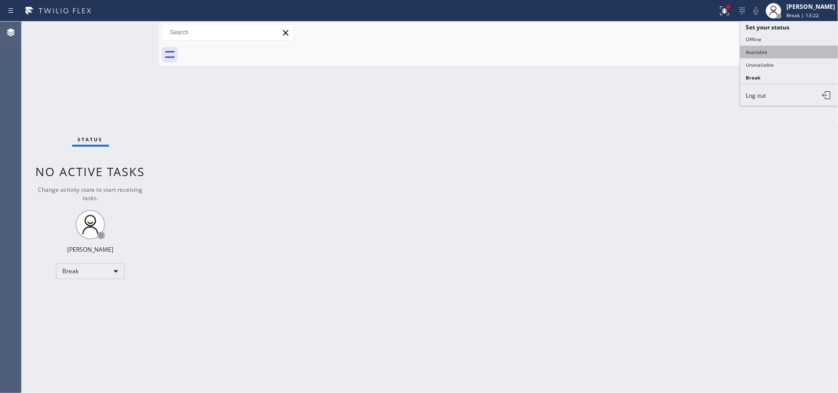
click at [670, 47] on button "Available" at bounding box center [790, 52] width 98 height 13
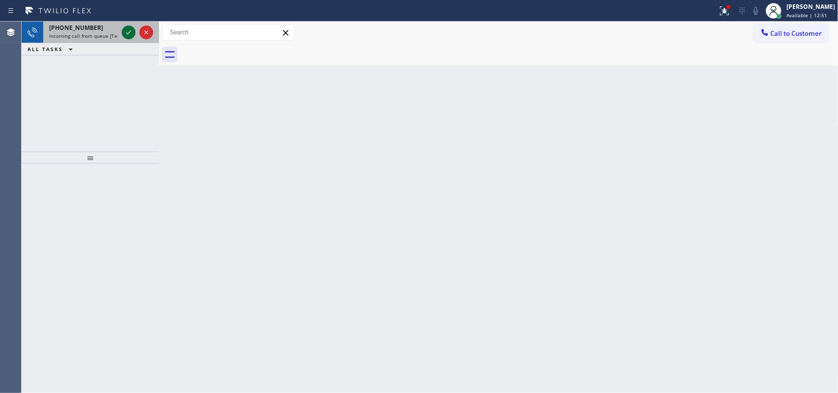
click at [126, 30] on icon at bounding box center [129, 33] width 12 height 12
click at [129, 35] on icon at bounding box center [129, 33] width 12 height 12
click at [129, 32] on icon at bounding box center [129, 33] width 12 height 12
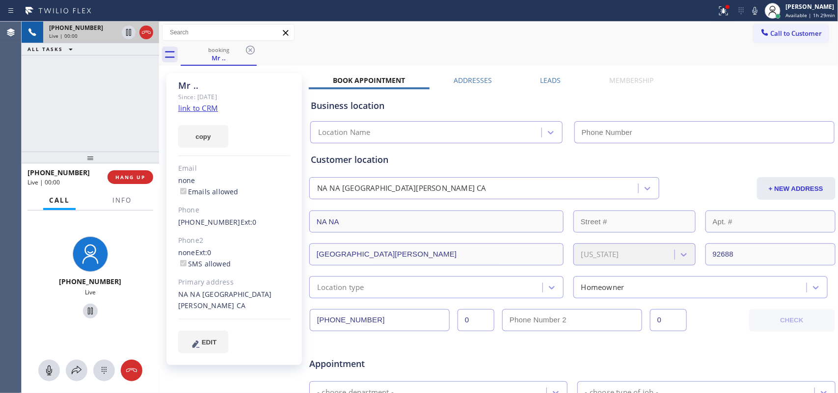
type input "[PHONE_NUMBER]"
click at [195, 107] on link "link to CRM" at bounding box center [198, 108] width 40 height 10
click at [127, 200] on span "Info" at bounding box center [121, 200] width 19 height 9
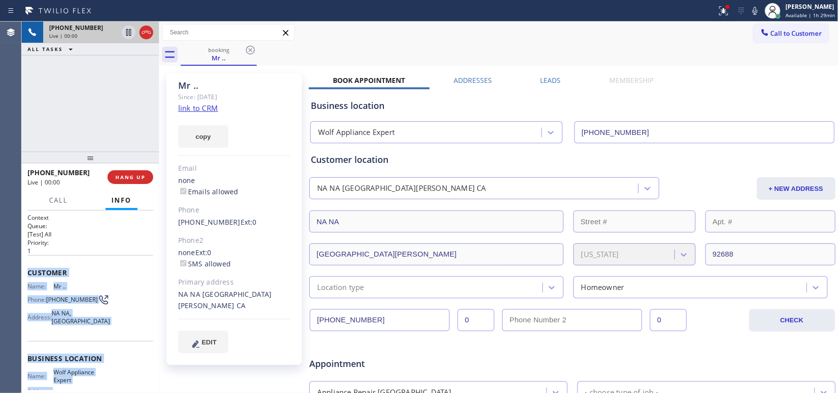
drag, startPoint x: 97, startPoint y: 300, endPoint x: 29, endPoint y: 273, distance: 73.1
click at [29, 273] on div "Context Queue: [Test] All Priority: 1 Customer Name: Mr .. Phone: [PHONE_NUMBER…" at bounding box center [91, 356] width 126 height 284
copy div "Customer Name: Mr .. Phone: [PHONE_NUMBER] Address: [GEOGRAPHIC_DATA] Business …"
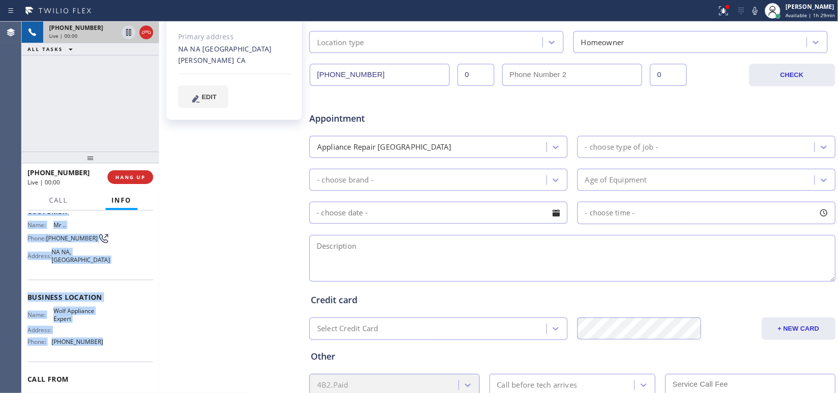
scroll to position [116, 0]
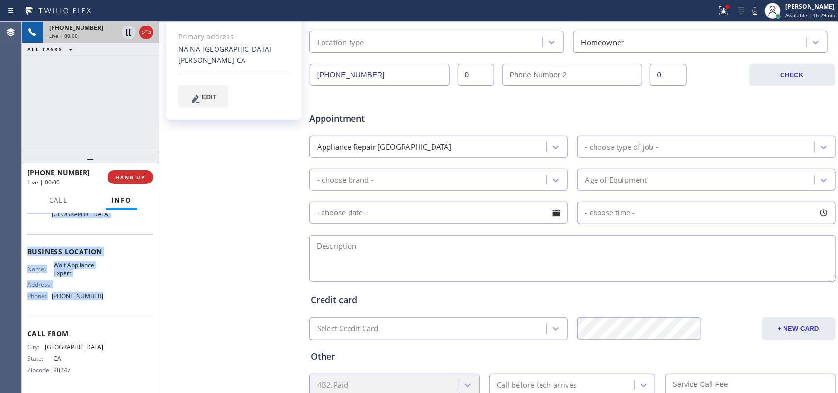
click at [119, 303] on div "Name: Wolf Appliance Expert Address: Phone: [PHONE_NUMBER]" at bounding box center [91, 283] width 126 height 42
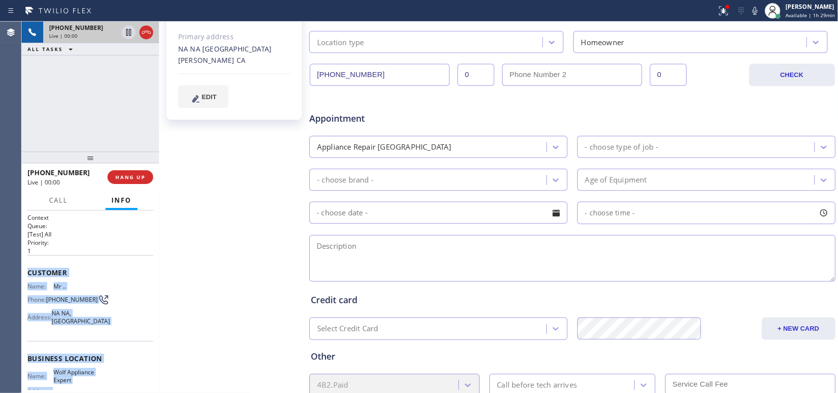
drag, startPoint x: 106, startPoint y: 304, endPoint x: 26, endPoint y: 271, distance: 86.4
click at [26, 271] on div "Context Queue: [Test] All Priority: 1 Customer Name: Mr .. Phone: [PHONE_NUMBER…" at bounding box center [91, 302] width 138 height 183
copy div "Customer Name: Mr .. Phone: [PHONE_NUMBER] Address: [GEOGRAPHIC_DATA] Business …"
click at [61, 199] on span "Call" at bounding box center [58, 200] width 19 height 9
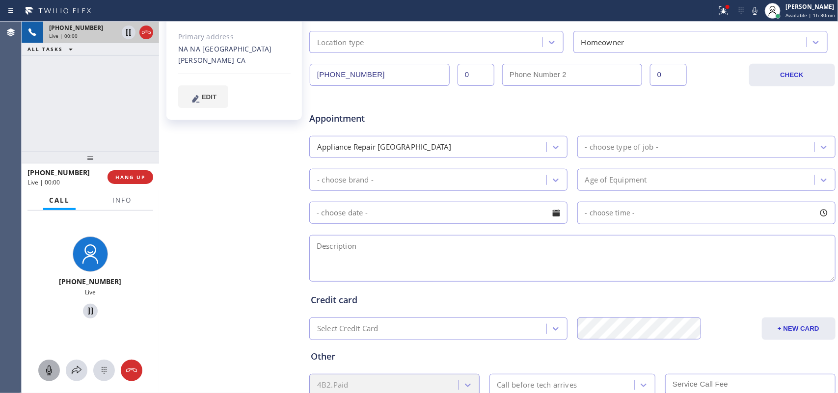
click at [48, 314] on icon at bounding box center [49, 371] width 6 height 10
click at [84, 308] on icon at bounding box center [90, 311] width 12 height 12
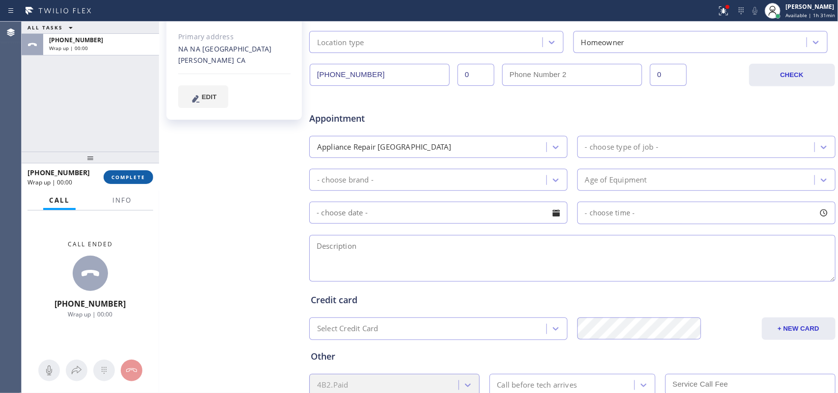
click at [126, 177] on span "COMPLETE" at bounding box center [128, 177] width 34 height 7
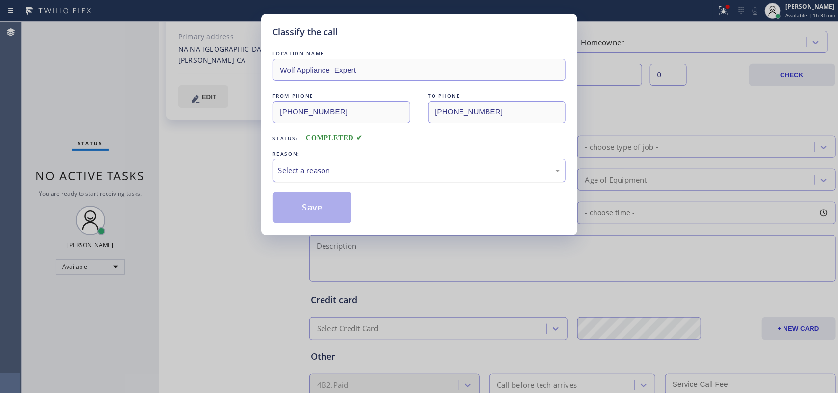
click at [295, 166] on div "Select a reason" at bounding box center [419, 170] width 282 height 11
click at [315, 210] on button "Save" at bounding box center [312, 207] width 79 height 31
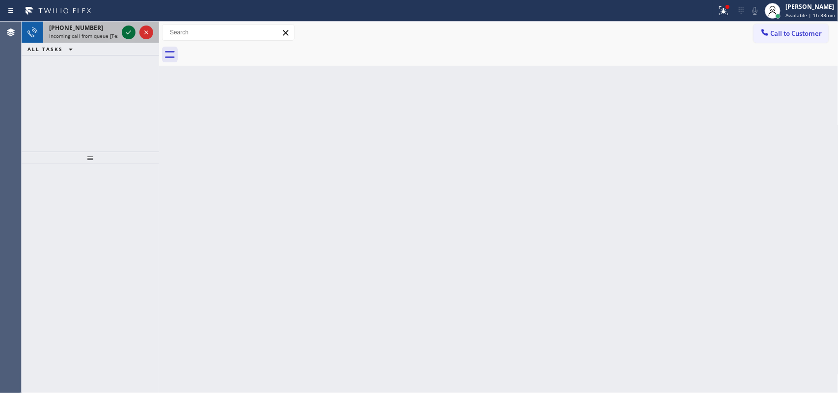
click at [124, 32] on icon at bounding box center [129, 33] width 12 height 12
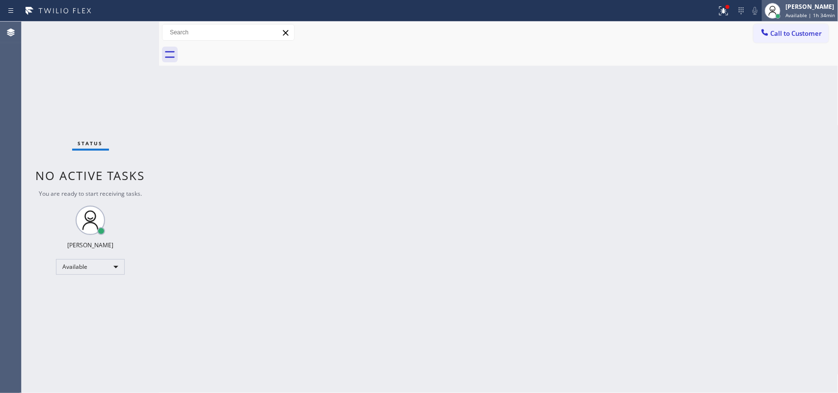
click at [670, 15] on span "Available | 1h 34min" at bounding box center [811, 15] width 50 height 7
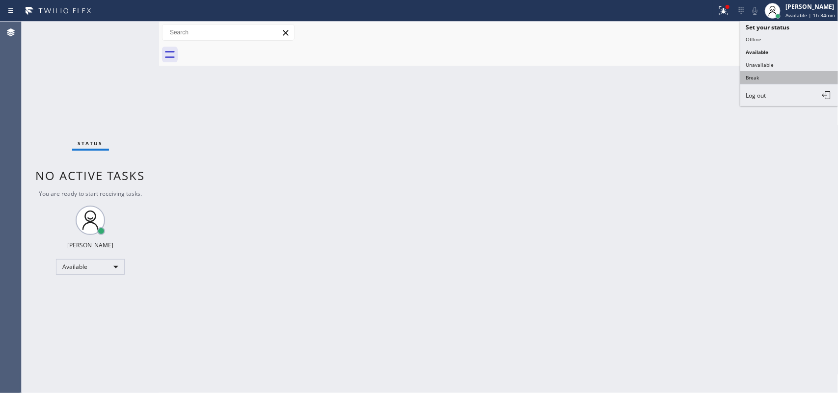
click at [670, 75] on button "Break" at bounding box center [790, 77] width 98 height 13
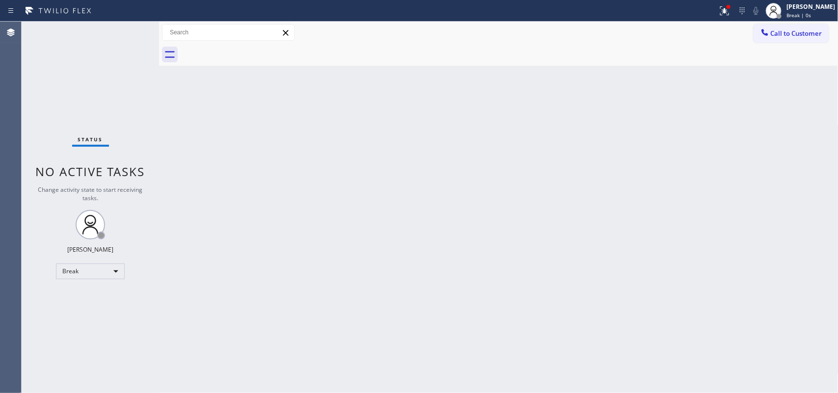
click at [670, 75] on div "Back to Dashboard Change Sender ID Customers Technicians Select a contact Outbo…" at bounding box center [499, 208] width 680 height 372
drag, startPoint x: 781, startPoint y: 80, endPoint x: 838, endPoint y: 265, distance: 193.7
click at [670, 223] on div "Back to Dashboard Change Sender ID Customers Technicians Select a contact Outbo…" at bounding box center [499, 208] width 680 height 372
